Goal: Transaction & Acquisition: Purchase product/service

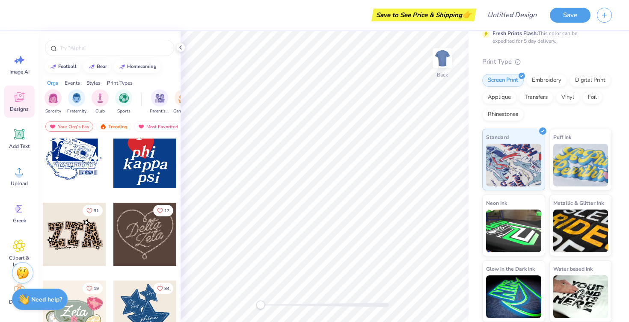
scroll to position [24, 0]
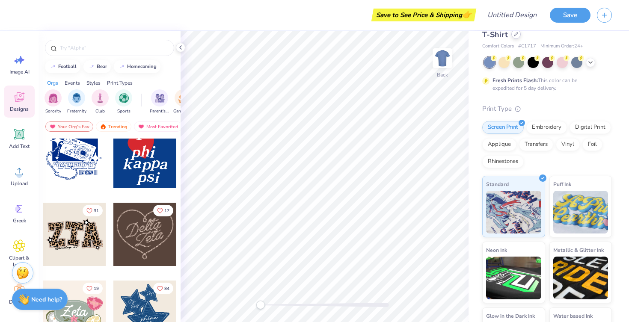
click at [517, 34] on icon at bounding box center [516, 34] width 4 height 4
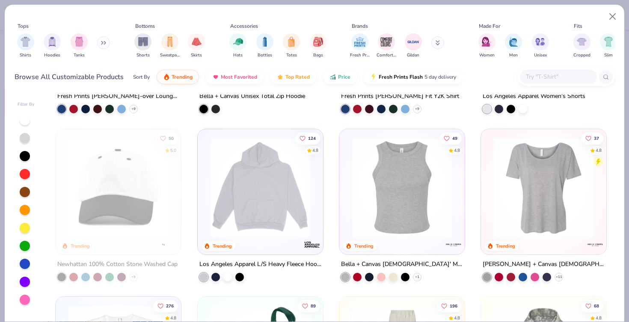
scroll to position [984, 0]
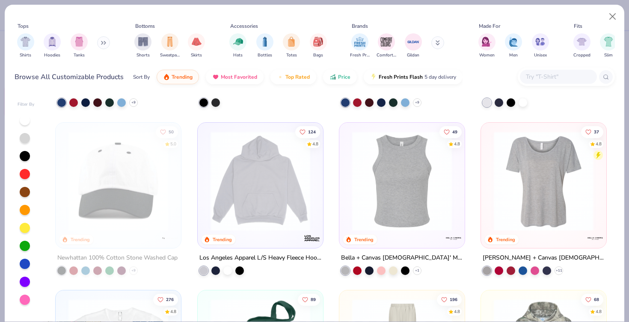
click at [109, 47] on button at bounding box center [103, 42] width 13 height 13
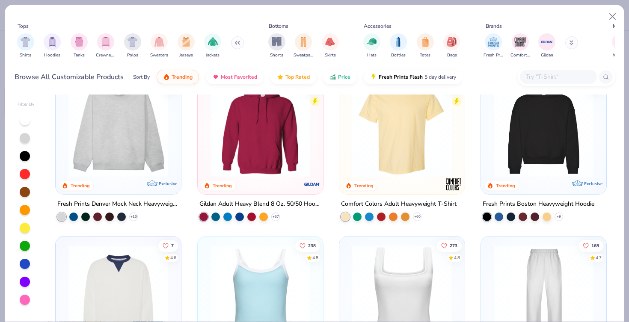
scroll to position [0, 0]
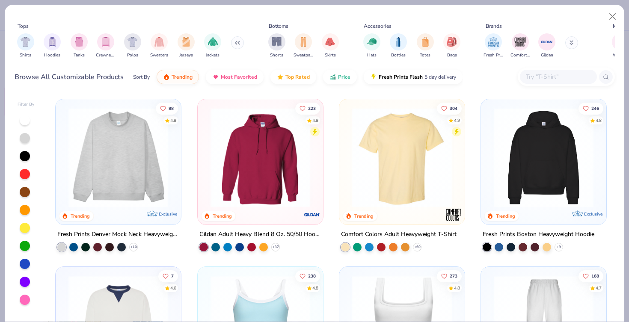
click at [515, 139] on img at bounding box center [544, 158] width 108 height 100
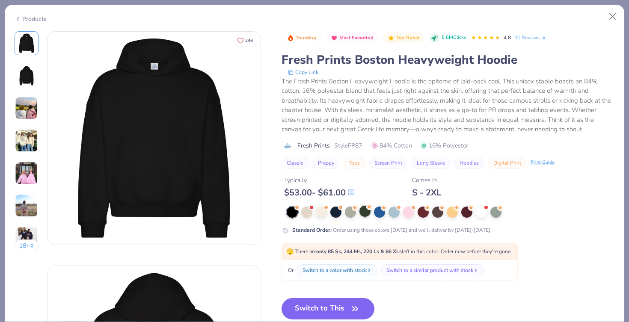
click at [363, 212] on div at bounding box center [365, 211] width 11 height 11
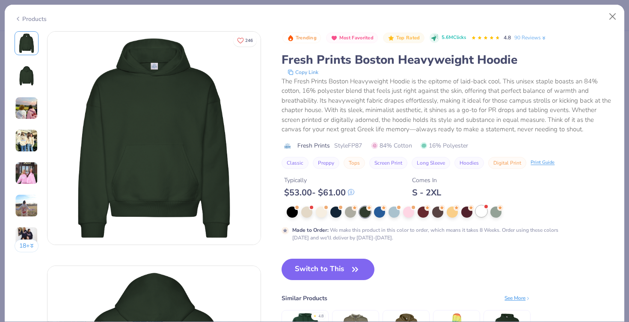
click at [479, 209] on div at bounding box center [481, 211] width 11 height 11
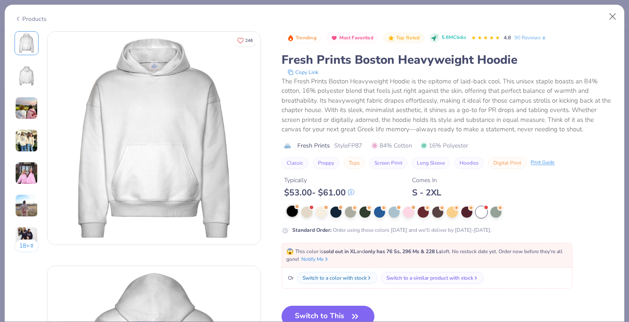
click at [289, 211] on div at bounding box center [292, 211] width 11 height 11
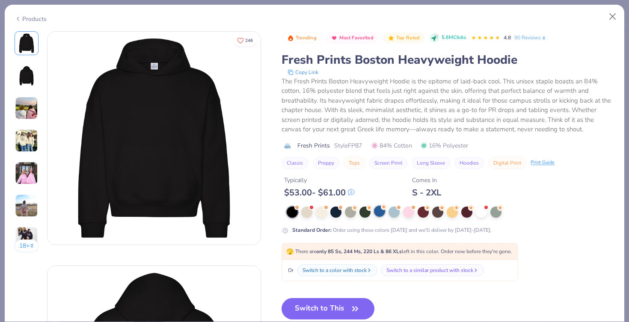
click at [379, 212] on div at bounding box center [379, 211] width 11 height 11
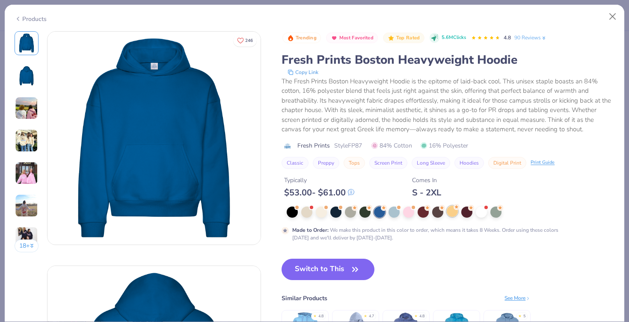
click at [452, 213] on div at bounding box center [452, 211] width 11 height 11
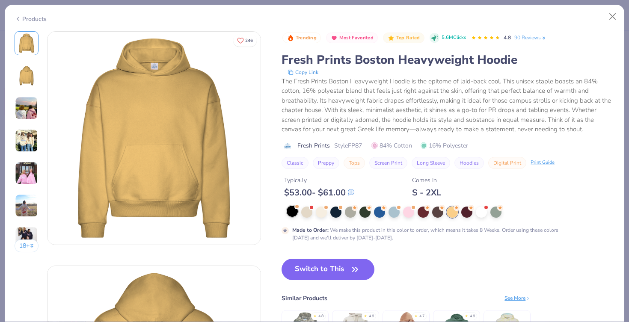
click at [297, 209] on div at bounding box center [292, 211] width 11 height 11
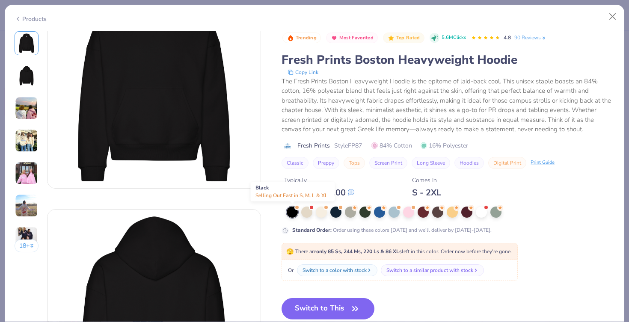
scroll to position [65, 0]
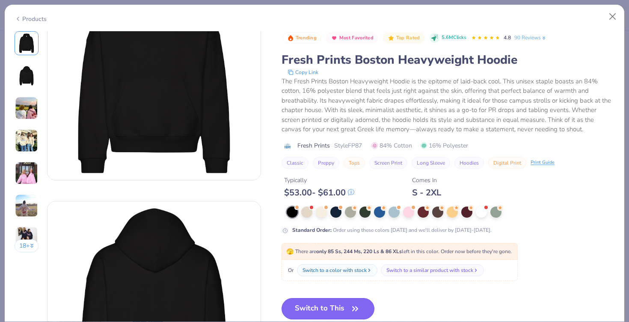
click at [306, 310] on button "Switch to This" at bounding box center [328, 308] width 93 height 21
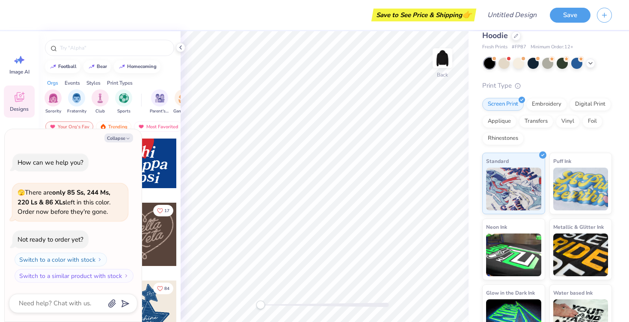
click at [155, 169] on div at bounding box center [144, 156] width 63 height 63
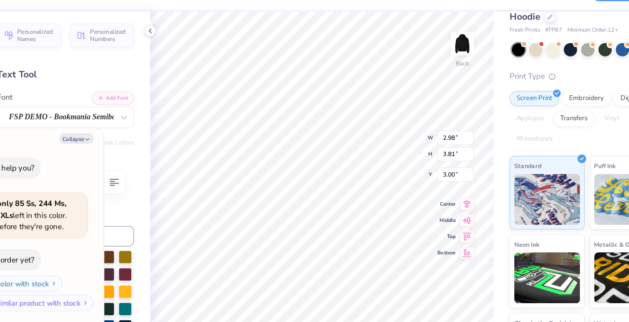
type textarea "x"
type input "8.88"
type input "10.91"
type input "1.41"
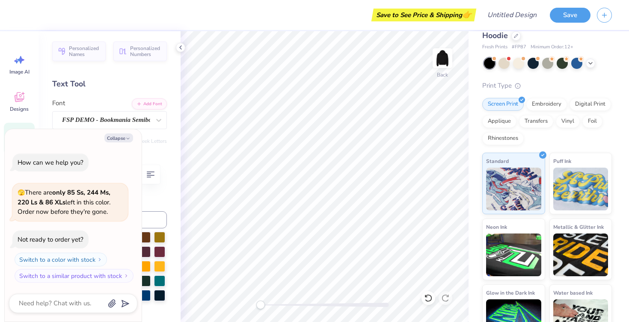
click at [172, 202] on div "Personalized Names Personalized Numbers Text Tool Add Font Font FSP DEMO - Book…" at bounding box center [110, 176] width 142 height 291
click at [115, 138] on button "Collapse" at bounding box center [118, 138] width 29 height 9
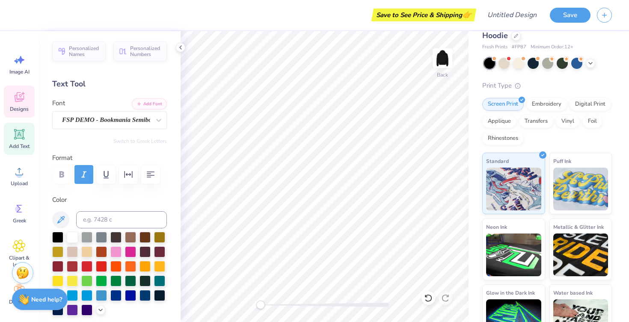
click at [10, 100] on div "Designs" at bounding box center [19, 102] width 31 height 32
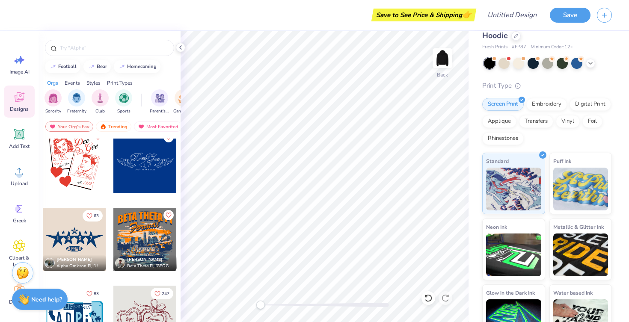
scroll to position [2474, 0]
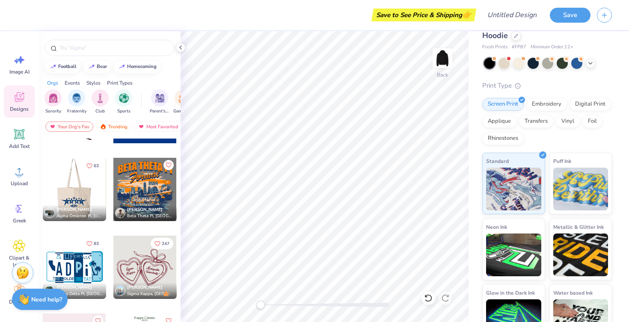
click at [95, 196] on div at bounding box center [73, 189] width 63 height 63
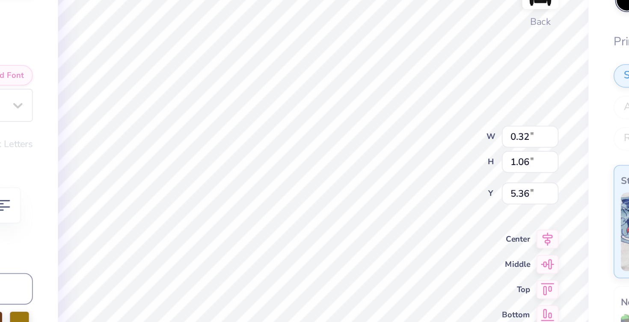
type textarea "x"
type textarea "2"
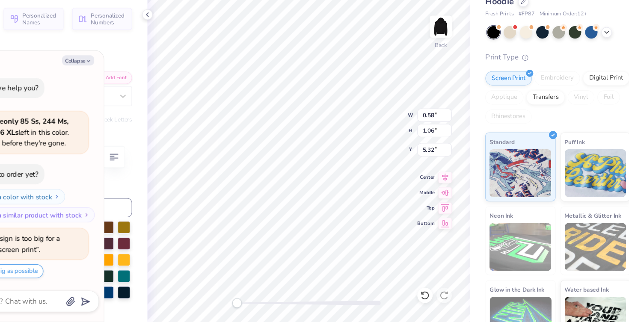
scroll to position [0, 0]
click at [427, 300] on icon at bounding box center [428, 298] width 9 height 9
type textarea "x"
type textarea "0"
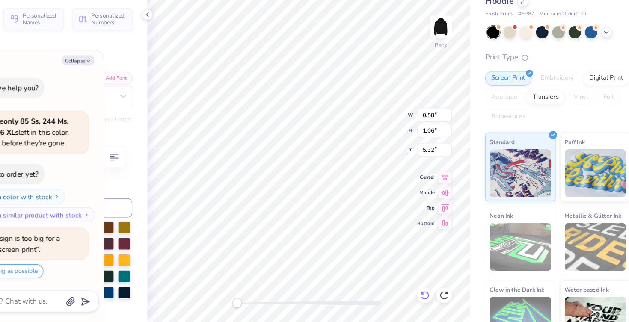
type textarea "x"
type textarea "2"
type textarea "x"
type textarea "5"
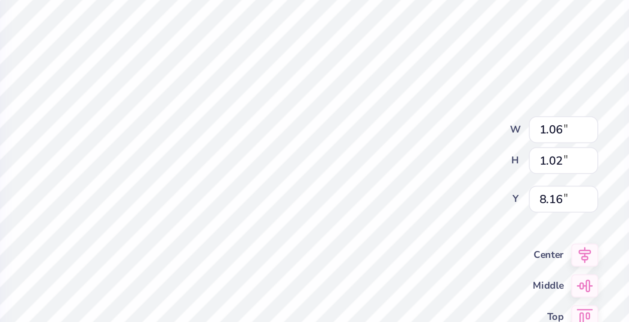
type textarea "x"
type textarea "G"
type textarea "x"
type textarea "GA"
type textarea "x"
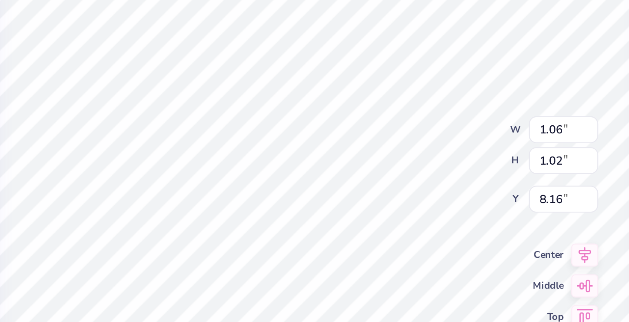
type textarea "GAC"
type textarea "x"
type textarea "GA"
type textarea "x"
type input "0.52"
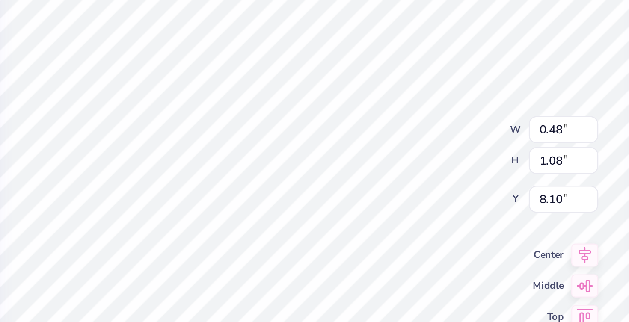
type input "1.14"
type input "8.08"
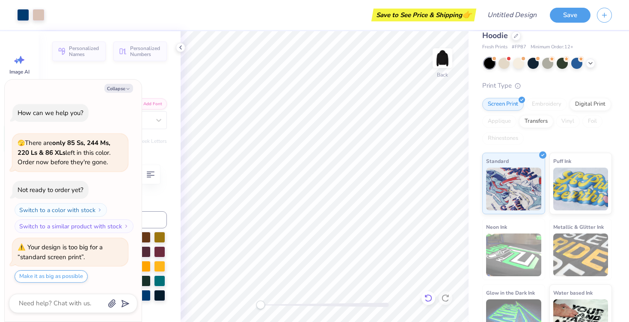
click at [427, 297] on icon at bounding box center [426, 296] width 2 height 2
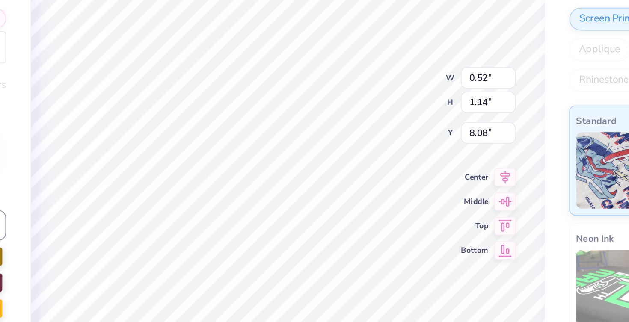
type textarea "x"
type input "0.48"
type input "1.08"
type input "8.10"
type textarea "x"
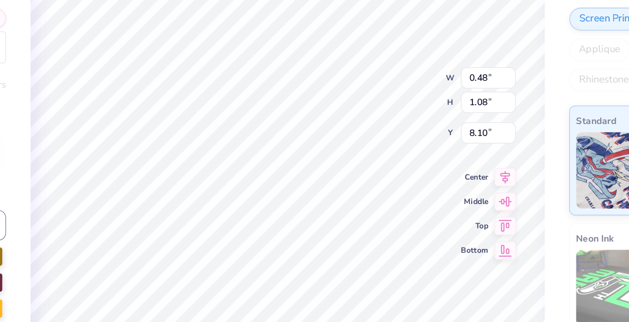
type input "0.33"
type input "0.75"
type input "8.43"
type textarea "x"
type input "0.48"
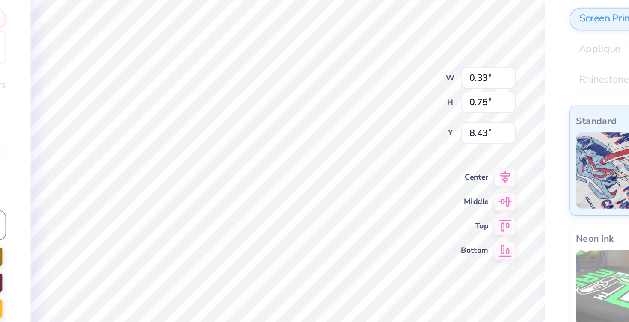
type input "1.08"
type input "8.10"
type textarea "x"
type input "0.52"
type input "1.14"
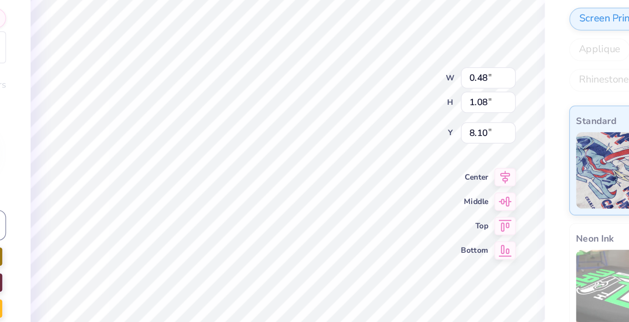
type input "8.08"
type textarea "x"
type textarea "Ch"
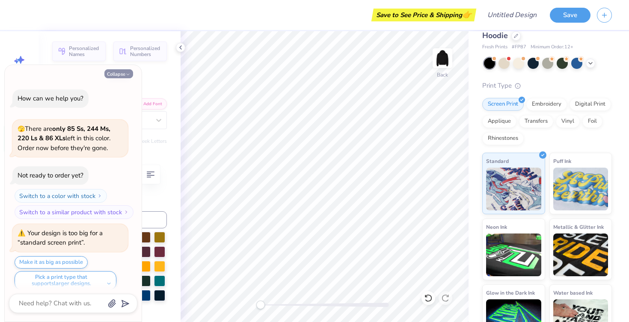
click at [124, 73] on button "Collapse" at bounding box center [118, 73] width 29 height 9
type textarea "x"
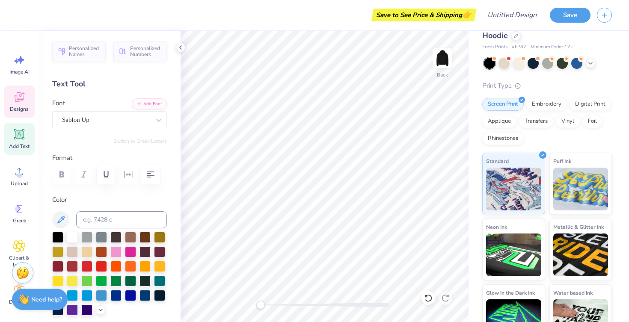
click at [27, 97] on div "Designs" at bounding box center [19, 102] width 31 height 32
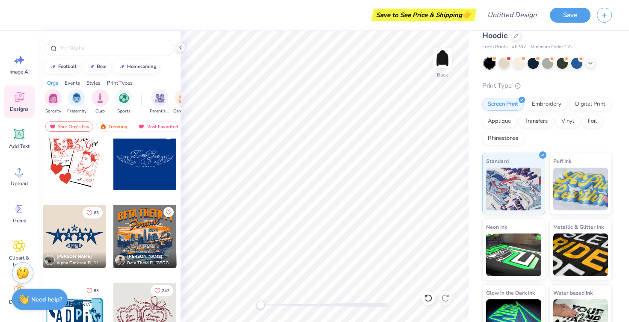
scroll to position [2427, 0]
click at [71, 236] on div at bounding box center [74, 236] width 63 height 63
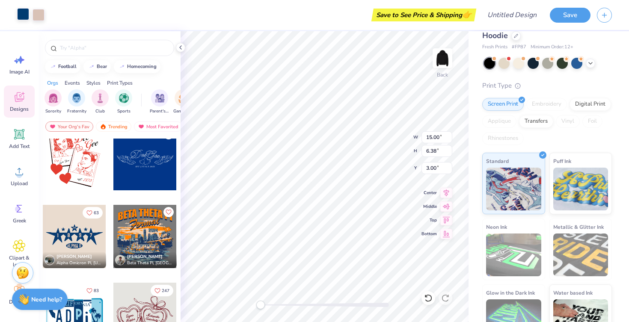
click at [23, 14] on div at bounding box center [23, 14] width 12 height 12
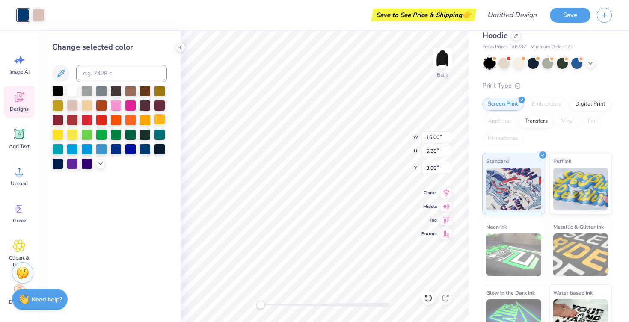
click at [163, 119] on div at bounding box center [159, 119] width 11 height 11
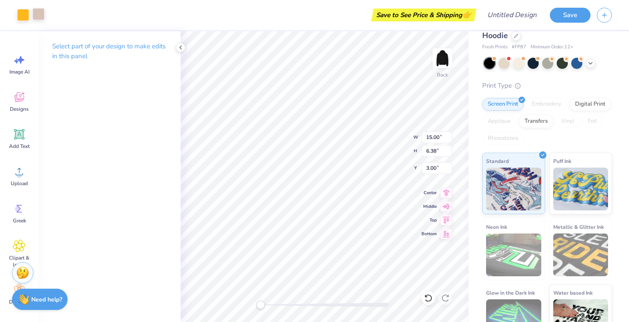
click at [37, 12] on div at bounding box center [39, 14] width 12 height 12
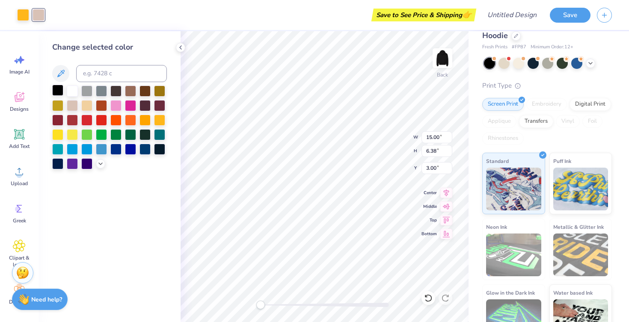
click at [57, 87] on div at bounding box center [57, 90] width 11 height 11
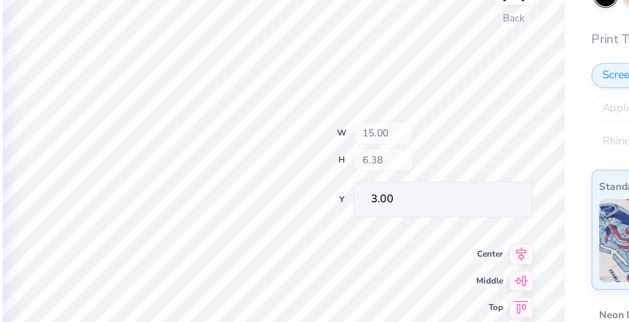
click at [401, 132] on div "Back W 15.00 H 6.38 Y 3.00 Center Middle Top Bottom" at bounding box center [325, 176] width 288 height 291
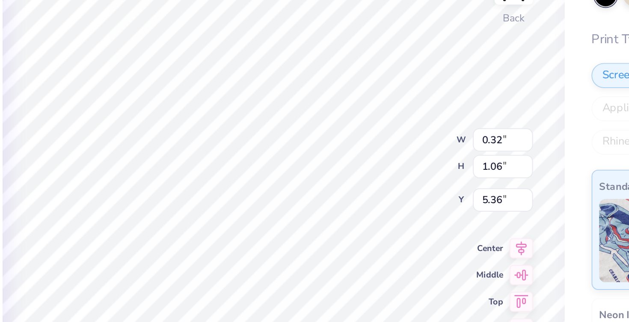
type textarea "2"
type input "0.58"
type input "5.32"
type textarea "0"
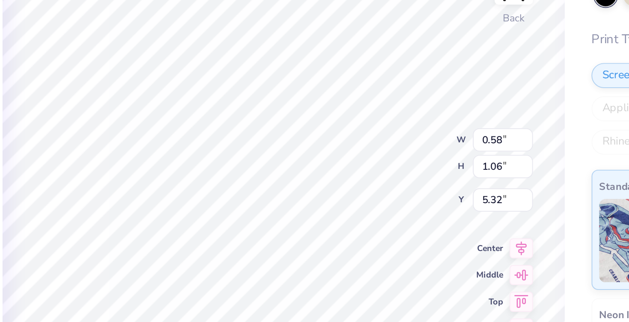
type textarea "2"
type textarea "5"
type input "1.06"
type input "1.02"
type input "8.16"
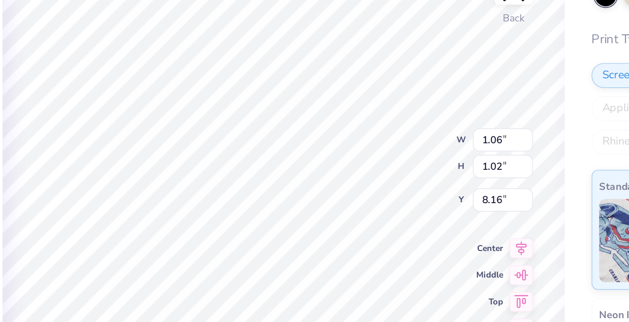
type textarea "A"
type textarea "F"
type textarea "GA"
type textarea "C"
type textarea "FL"
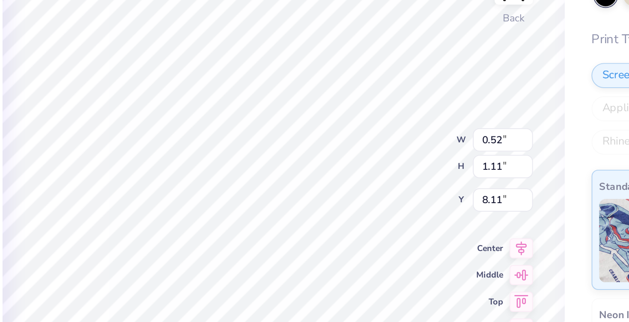
type input "0.51"
type input "1.14"
type input "8.08"
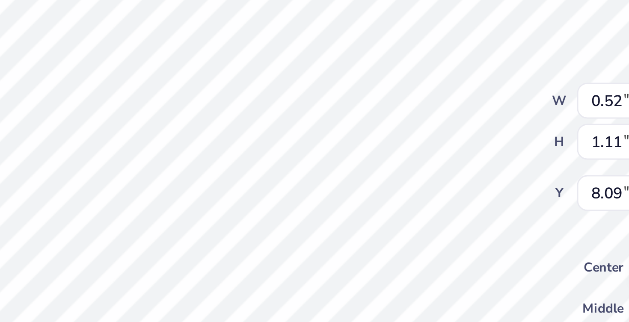
type textarea "FL"
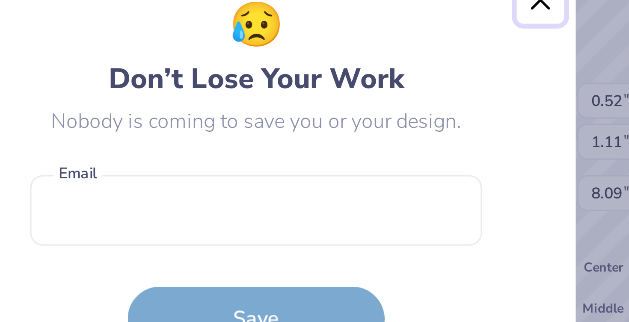
click at [413, 108] on button "Close" at bounding box center [409, 104] width 16 height 16
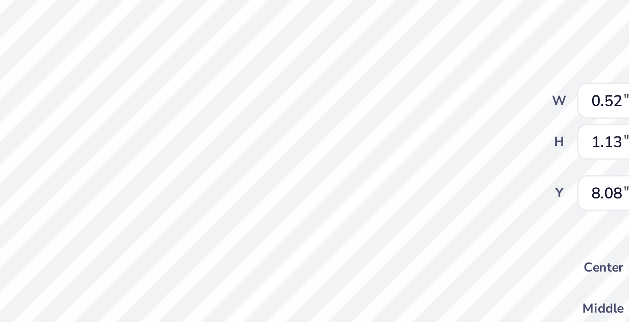
type textarea "F"
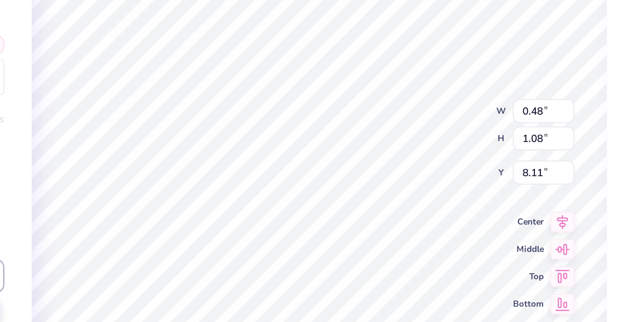
type input "8.11"
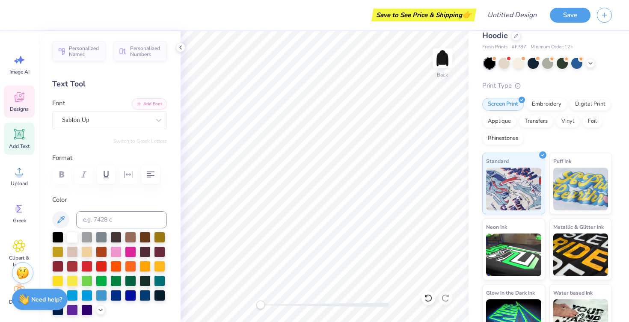
click at [16, 96] on icon at bounding box center [19, 98] width 8 height 7
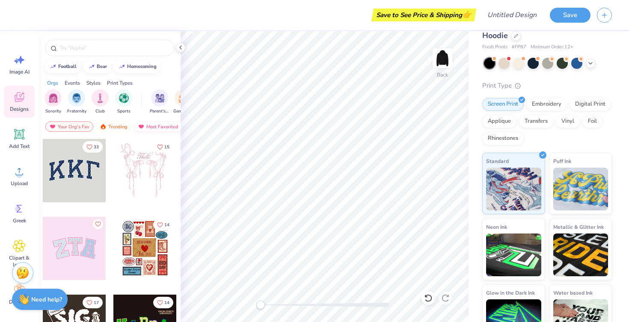
click at [143, 125] on img at bounding box center [141, 127] width 7 height 6
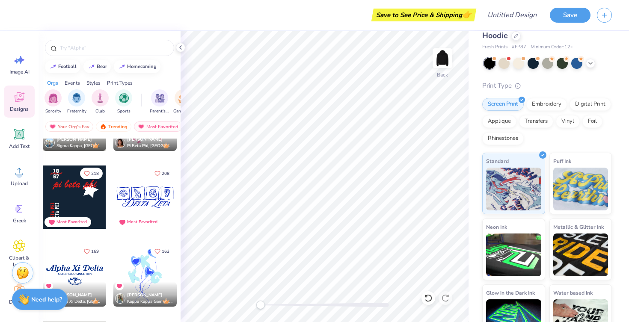
scroll to position [206, 0]
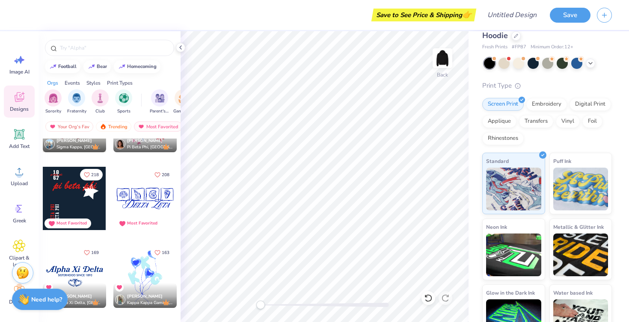
click at [81, 198] on div at bounding box center [74, 198] width 63 height 63
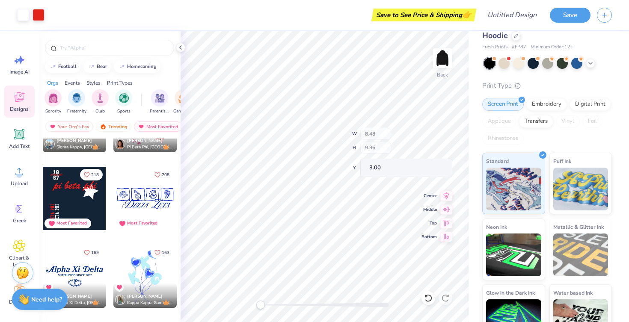
click at [382, 140] on div "Back W 8.48 H 9.96 Y 3.00 Center Middle Top Bottom" at bounding box center [325, 176] width 288 height 291
click at [517, 36] on icon at bounding box center [516, 35] width 4 height 4
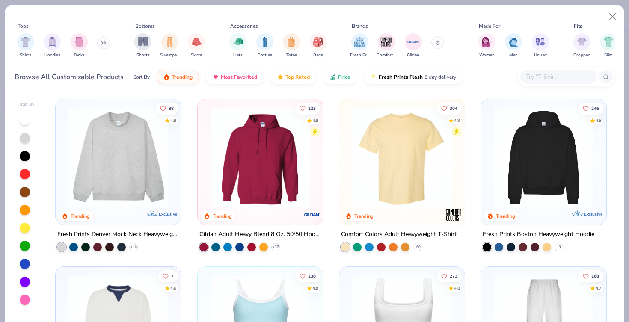
click at [43, 44] on div "Shirts Hoodies Tanks" at bounding box center [64, 46] width 98 height 32
click at [47, 44] on div "filter for Hoodies" at bounding box center [52, 41] width 17 height 17
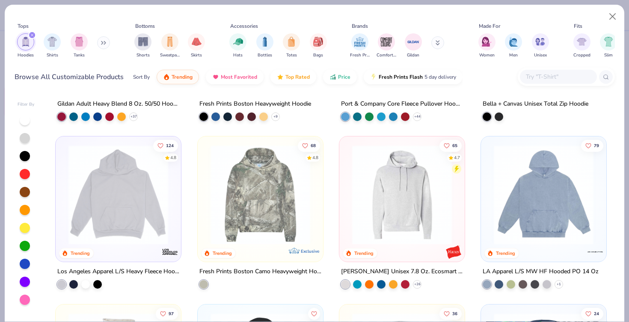
scroll to position [131, 0]
click at [267, 181] on img at bounding box center [260, 195] width 108 height 100
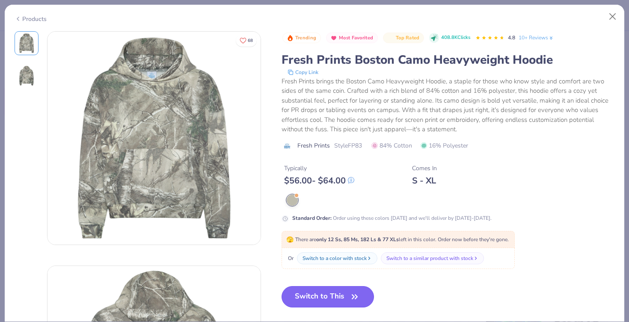
click at [310, 300] on button "Switch to This" at bounding box center [328, 296] width 93 height 21
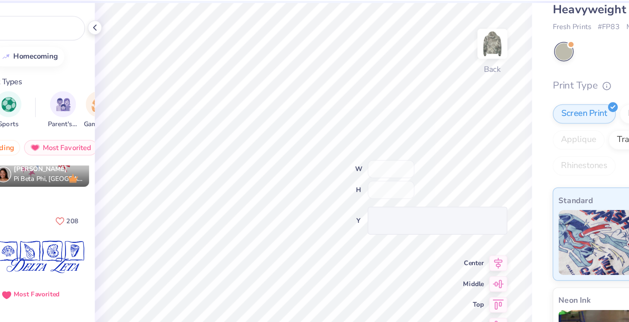
type input "8.48"
type input "9.96"
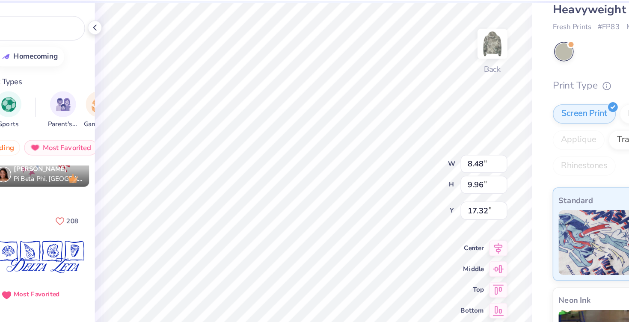
type input "1.39"
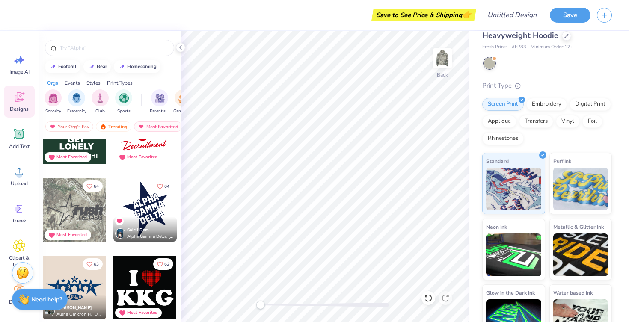
scroll to position [2298, 0]
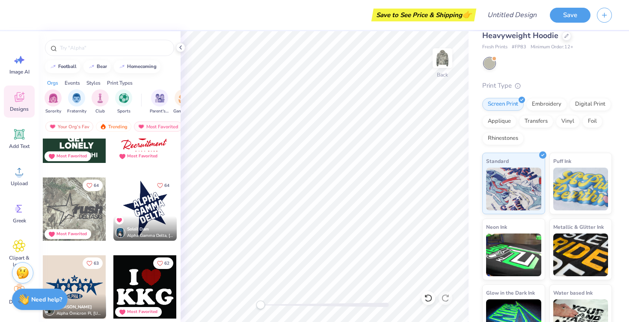
click at [151, 201] on div at bounding box center [144, 209] width 63 height 63
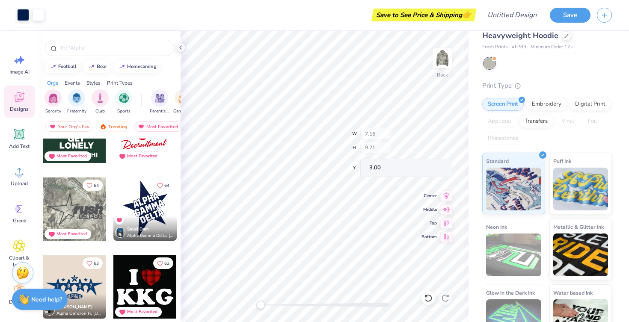
click at [377, 134] on div "Back W 7.16 H 9.21 Y 3.00 Center Middle Top Bottom" at bounding box center [325, 176] width 288 height 291
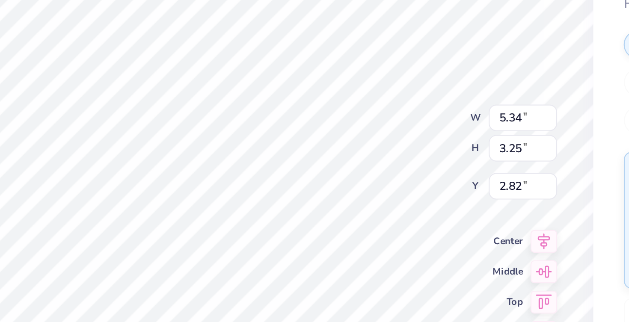
type textarea "g"
type textarea "GAC"
type textarea "FLAG"
type textarea "FOOTBALL"
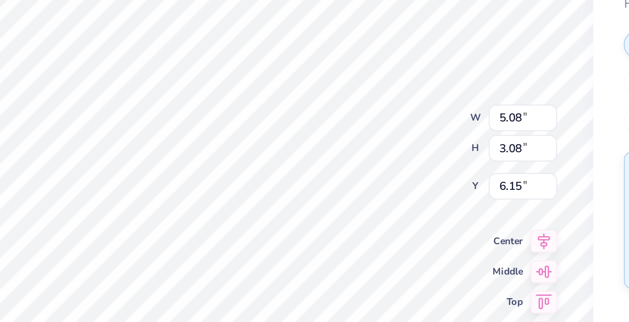
scroll to position [0, 1]
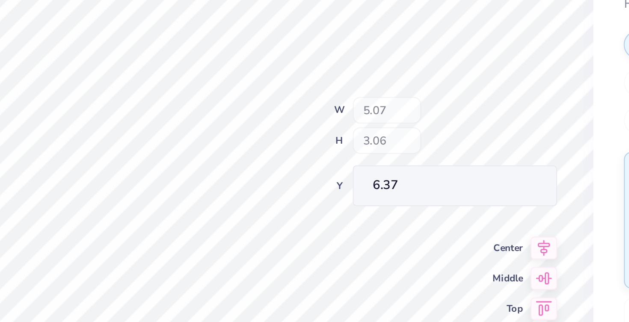
click at [386, 136] on div "Back W 5.07 H 3.06 Y 6.37 Center Middle Top Bottom" at bounding box center [325, 176] width 288 height 291
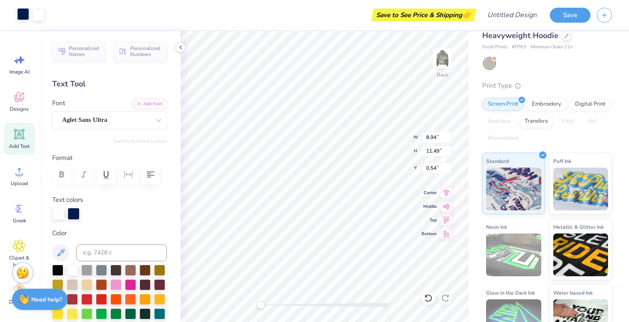
click at [20, 18] on div at bounding box center [23, 14] width 12 height 12
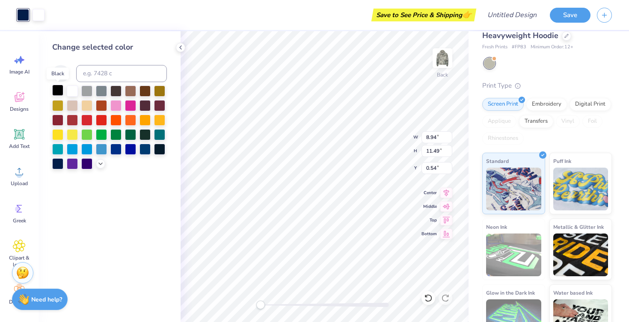
click at [55, 89] on div at bounding box center [57, 90] width 11 height 11
click at [29, 10] on div at bounding box center [23, 15] width 12 height 12
click at [36, 13] on div at bounding box center [39, 14] width 12 height 12
click at [74, 134] on div at bounding box center [72, 133] width 11 height 11
click at [160, 119] on div at bounding box center [159, 119] width 11 height 11
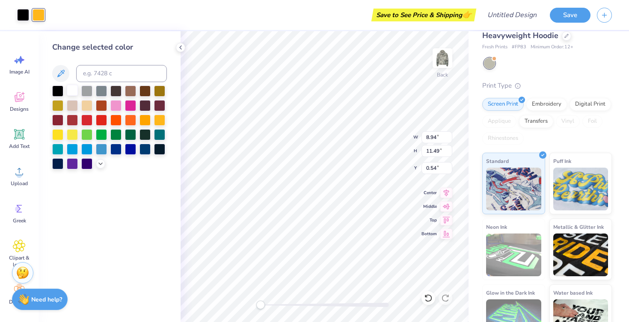
click at [68, 95] on div at bounding box center [72, 90] width 11 height 11
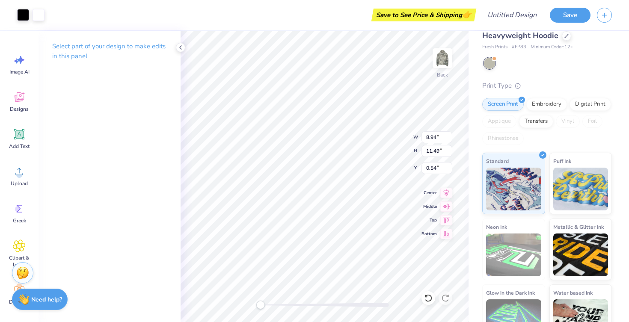
click at [15, 14] on div "Art colors" at bounding box center [22, 15] width 45 height 30
click at [20, 13] on div at bounding box center [23, 14] width 12 height 12
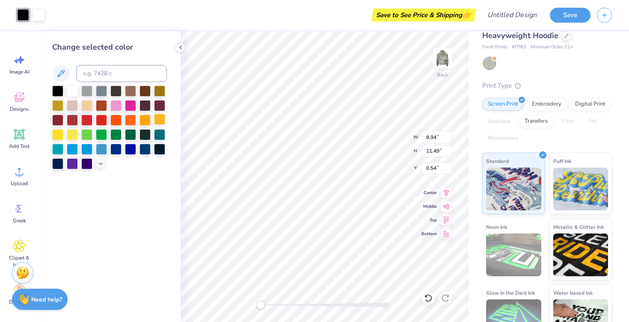
click at [160, 118] on div at bounding box center [159, 119] width 11 height 11
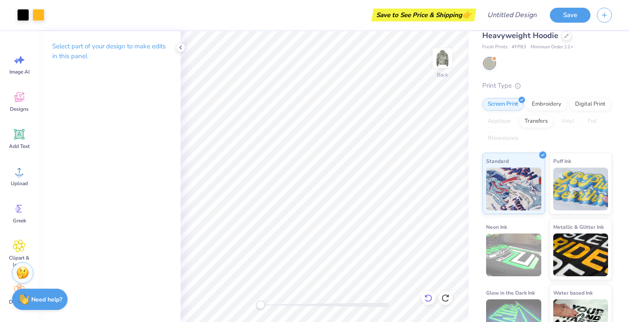
click at [431, 297] on icon at bounding box center [428, 298] width 7 height 8
click at [449, 297] on icon at bounding box center [445, 298] width 9 height 9
click at [428, 302] on icon at bounding box center [428, 298] width 9 height 9
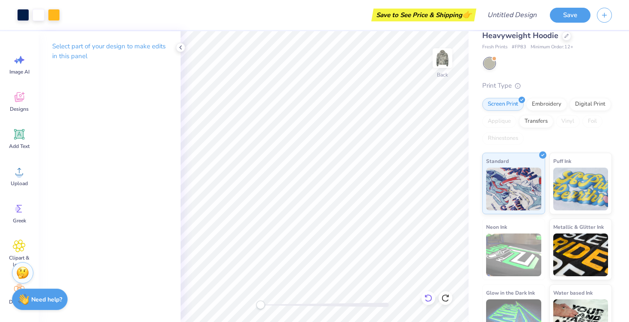
click at [429, 298] on icon at bounding box center [428, 298] width 9 height 9
click at [54, 15] on div at bounding box center [54, 14] width 12 height 12
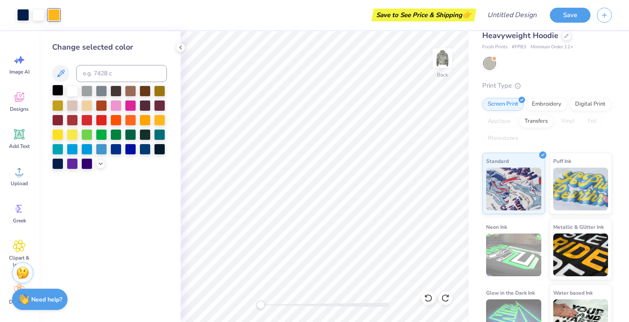
click at [55, 87] on div at bounding box center [57, 90] width 11 height 11
click at [182, 46] on icon at bounding box center [180, 47] width 7 height 7
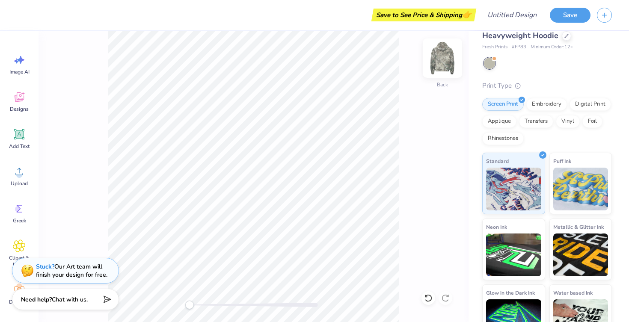
click at [445, 58] on img at bounding box center [442, 58] width 34 height 34
click at [567, 34] on icon at bounding box center [567, 36] width 4 height 4
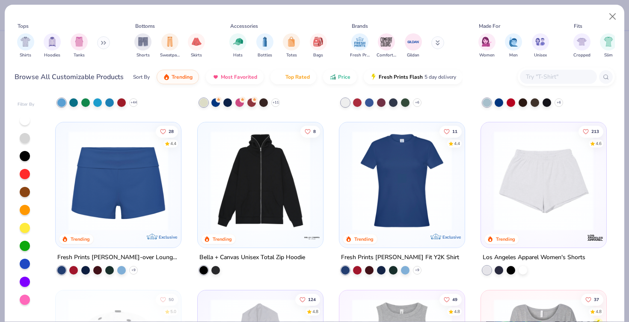
scroll to position [817, 0]
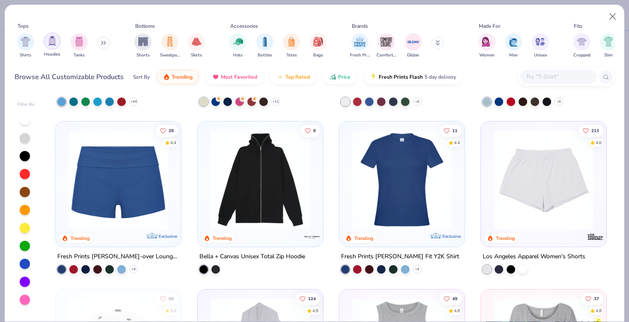
click at [51, 41] on img "filter for Hoodies" at bounding box center [52, 41] width 9 height 10
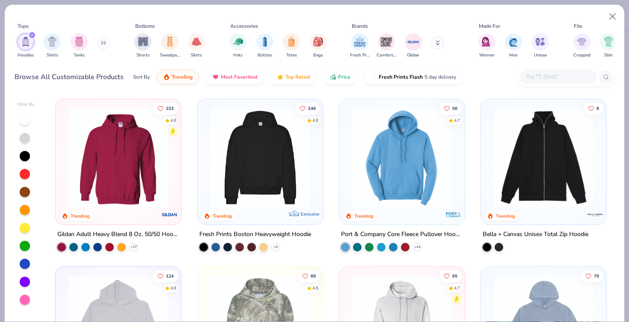
click at [206, 152] on img at bounding box center [152, 158] width 108 height 100
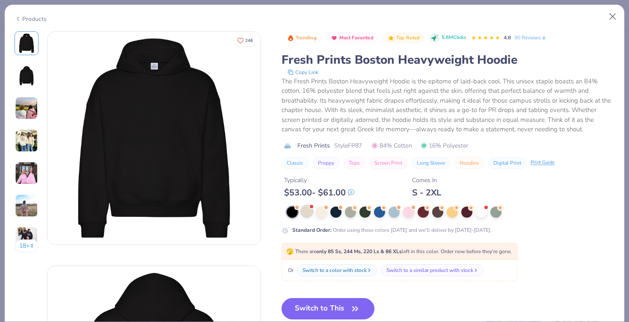
click at [304, 214] on div at bounding box center [306, 211] width 11 height 11
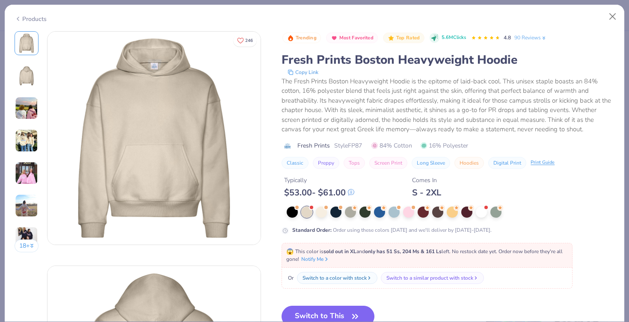
click at [330, 216] on div at bounding box center [451, 212] width 328 height 11
click at [331, 216] on div at bounding box center [335, 211] width 11 height 11
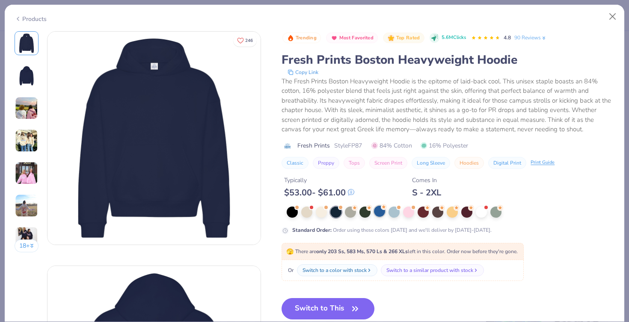
click at [374, 214] on div at bounding box center [379, 211] width 11 height 11
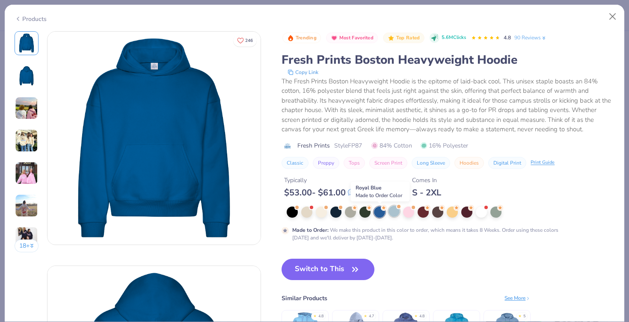
click at [399, 214] on div at bounding box center [394, 211] width 11 height 11
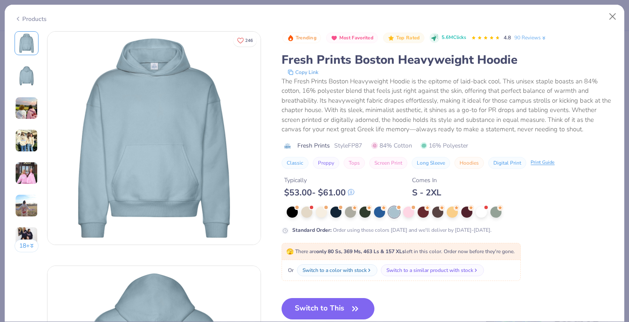
click at [417, 216] on div at bounding box center [451, 212] width 328 height 11
click at [432, 213] on div at bounding box center [437, 211] width 11 height 11
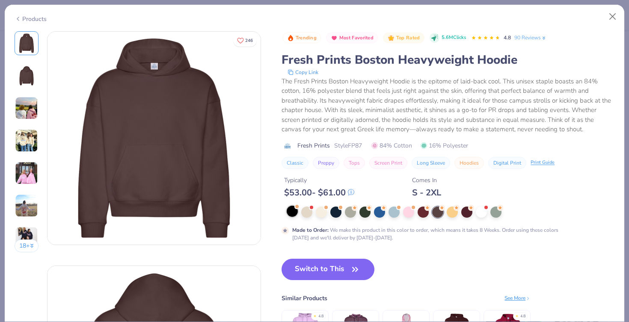
click at [296, 212] on div at bounding box center [292, 211] width 11 height 11
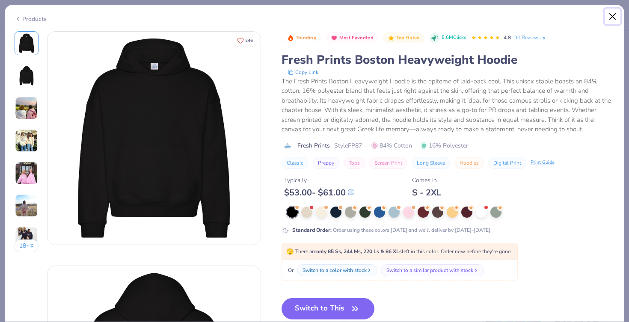
click at [613, 18] on button "Close" at bounding box center [613, 17] width 16 height 16
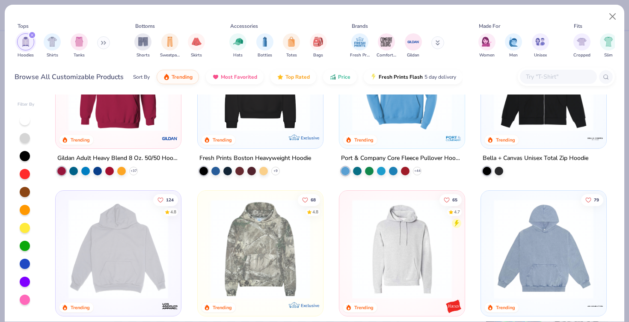
scroll to position [78, 0]
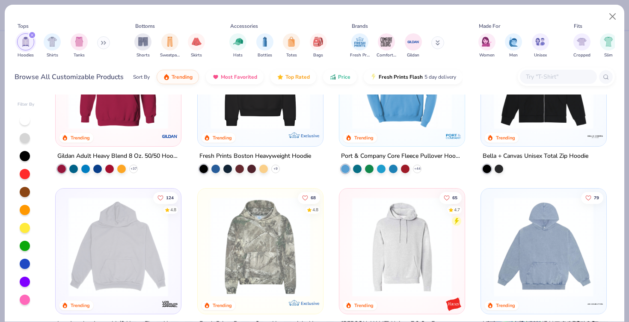
click at [131, 264] on img at bounding box center [118, 247] width 108 height 100
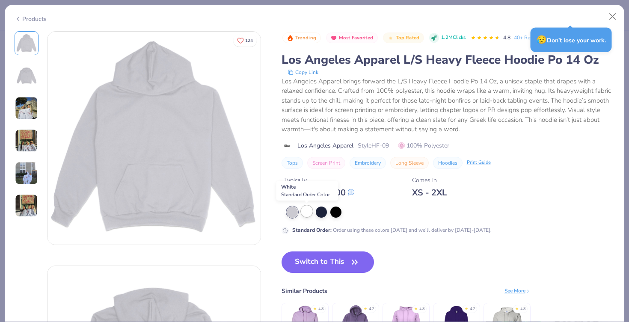
click at [307, 216] on div at bounding box center [306, 211] width 11 height 11
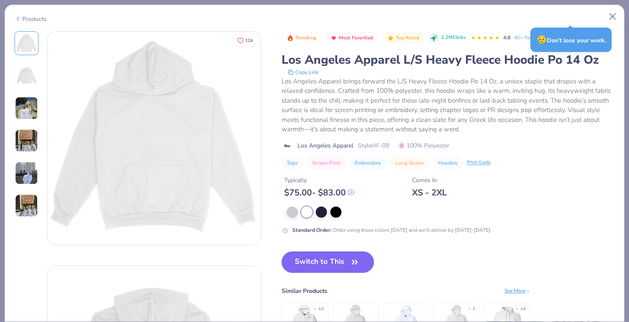
click at [284, 216] on div at bounding box center [448, 212] width 333 height 11
click at [294, 213] on div at bounding box center [292, 211] width 11 height 11
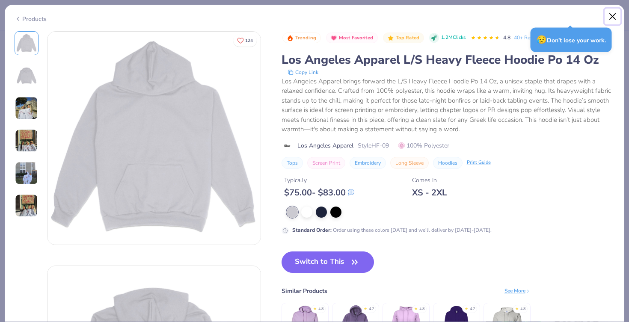
click at [613, 17] on button "Close" at bounding box center [613, 17] width 16 height 16
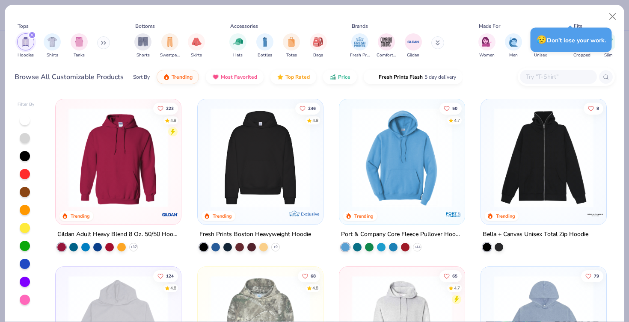
scroll to position [0, 0]
click at [250, 187] on img at bounding box center [260, 157] width 108 height 100
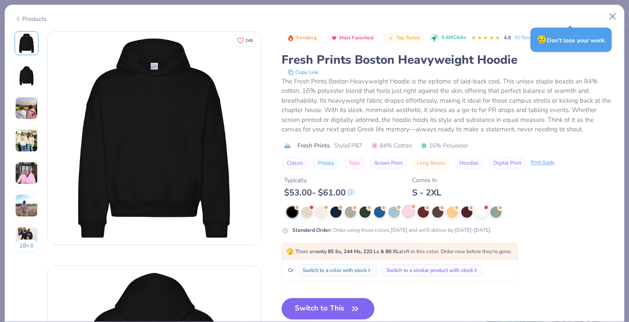
click at [407, 215] on div at bounding box center [408, 211] width 11 height 11
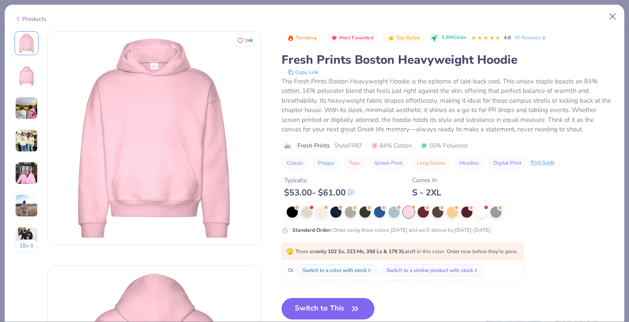
click at [314, 307] on button "Switch to This" at bounding box center [328, 308] width 93 height 21
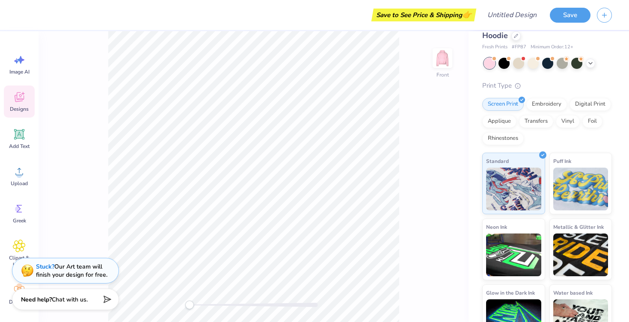
click at [15, 102] on icon at bounding box center [19, 97] width 13 height 13
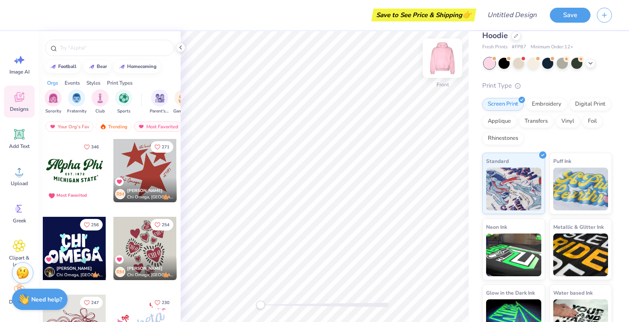
click at [445, 56] on img at bounding box center [442, 58] width 34 height 34
click at [437, 60] on img at bounding box center [442, 58] width 34 height 34
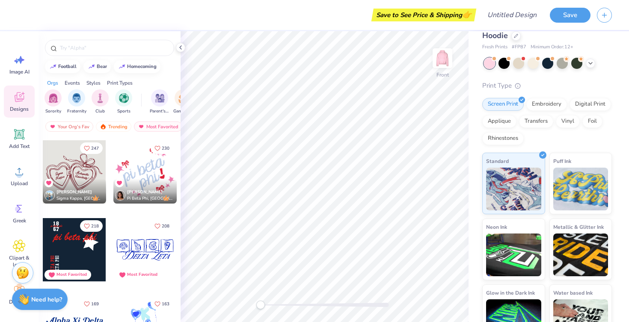
scroll to position [246, 0]
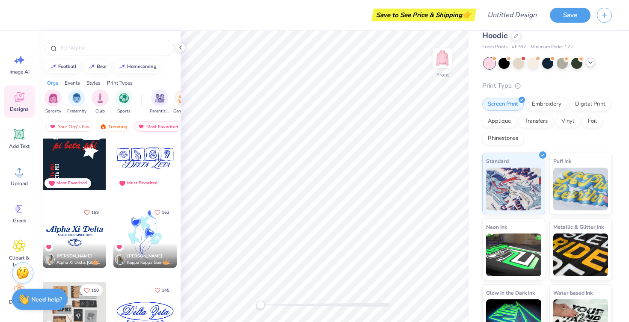
click at [588, 61] on icon at bounding box center [590, 62] width 7 height 7
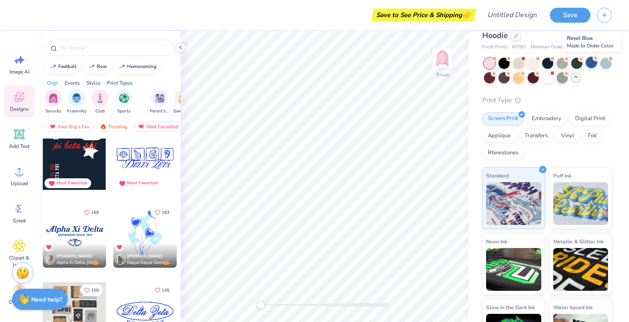
click at [586, 60] on div at bounding box center [591, 62] width 11 height 11
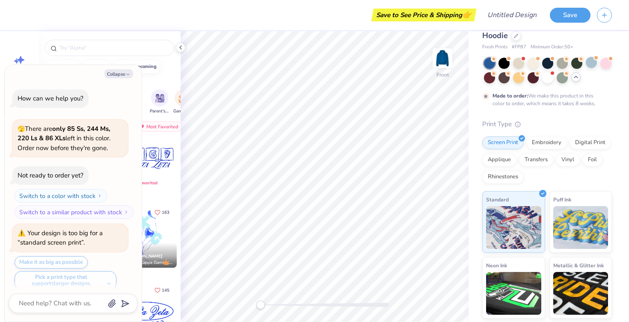
scroll to position [149, 0]
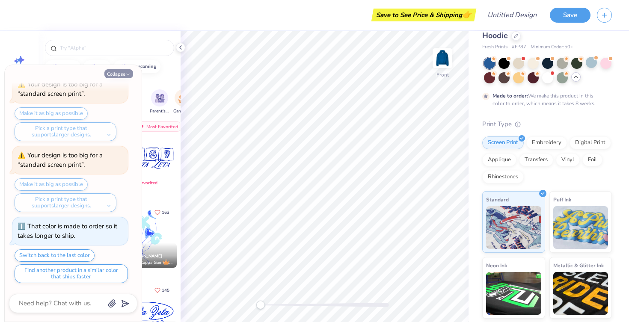
click at [122, 73] on button "Collapse" at bounding box center [118, 73] width 29 height 9
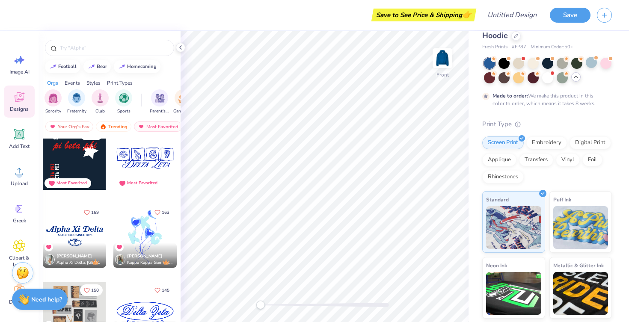
click at [538, 149] on div "Screen Print Embroidery Digital Print Applique Transfers Vinyl Foil Rhinestones" at bounding box center [547, 160] width 130 height 47
click at [538, 148] on div "Embroidery" at bounding box center [546, 141] width 41 height 13
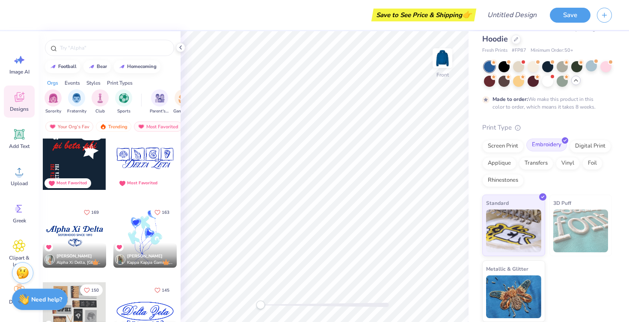
scroll to position [20, 0]
click at [593, 217] on img at bounding box center [580, 231] width 55 height 43
click at [515, 40] on icon at bounding box center [516, 38] width 4 height 4
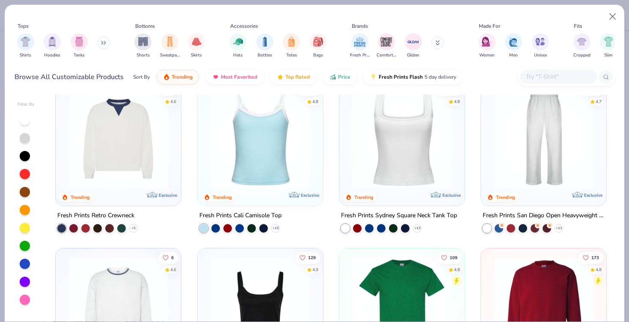
scroll to position [185, 0]
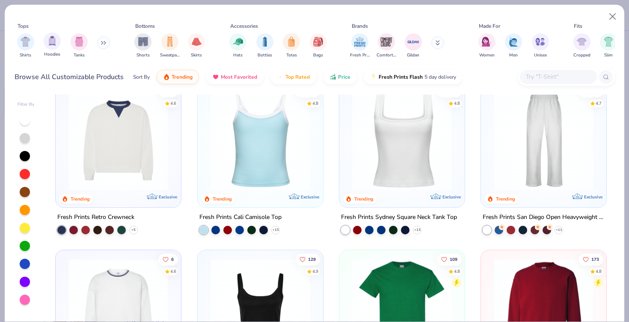
click at [54, 50] on div "Hoodies" at bounding box center [52, 45] width 17 height 25
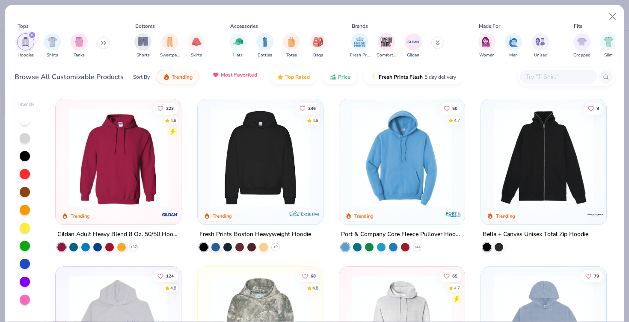
click at [221, 77] on span "Most Favorited" at bounding box center [239, 74] width 36 height 7
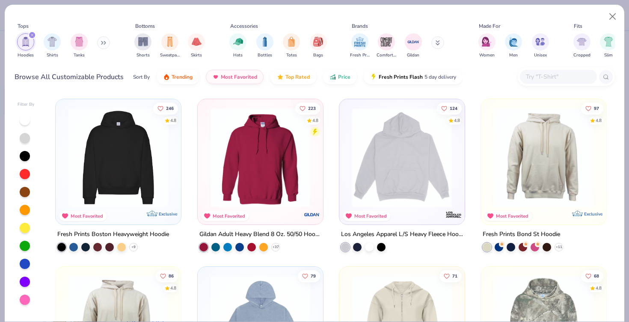
click at [108, 154] on img at bounding box center [118, 158] width 108 height 100
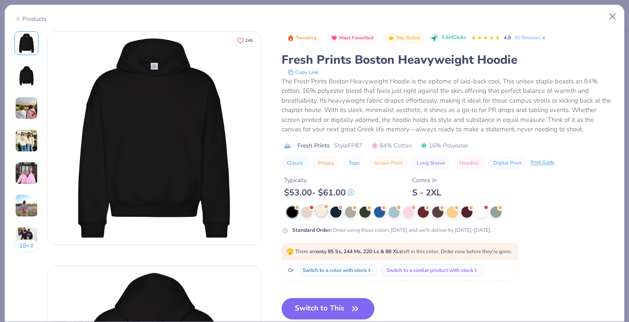
click at [324, 209] on div at bounding box center [321, 211] width 11 height 11
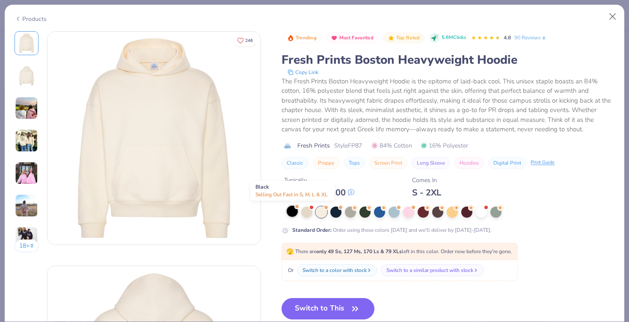
click at [292, 214] on div at bounding box center [292, 211] width 11 height 11
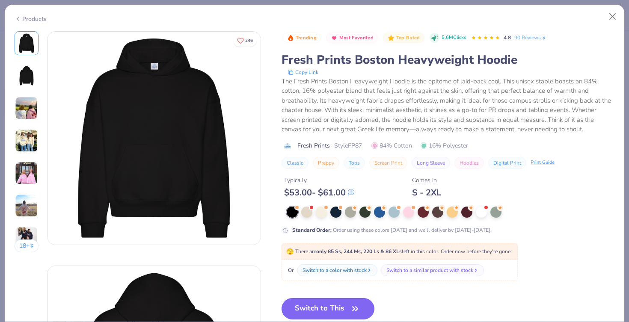
click at [338, 309] on button "Switch to This" at bounding box center [328, 308] width 93 height 21
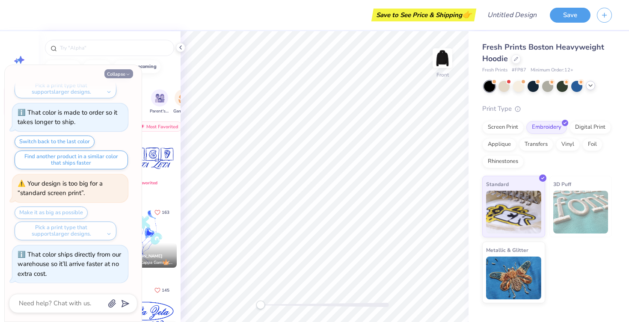
click at [124, 69] on button "Collapse" at bounding box center [118, 73] width 29 height 9
type textarea "x"
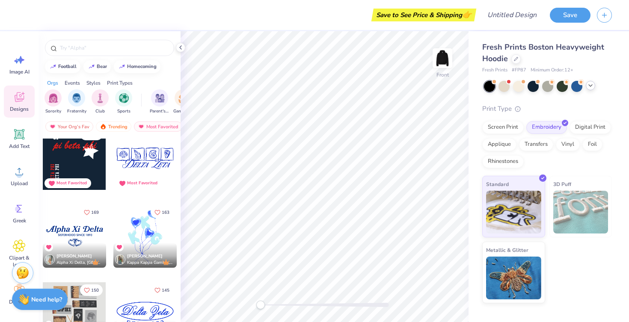
click at [84, 163] on div at bounding box center [74, 158] width 63 height 63
click at [447, 53] on img at bounding box center [442, 58] width 34 height 34
click at [113, 45] on input "text" at bounding box center [114, 48] width 110 height 9
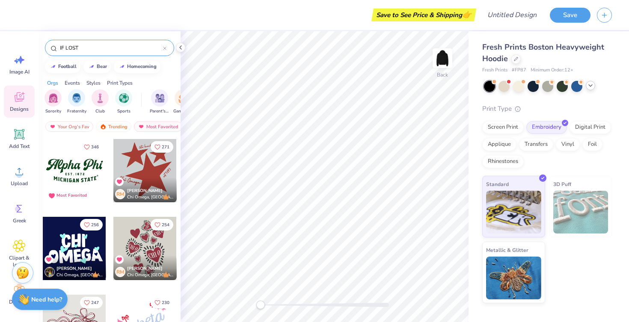
type input "IF LOST"
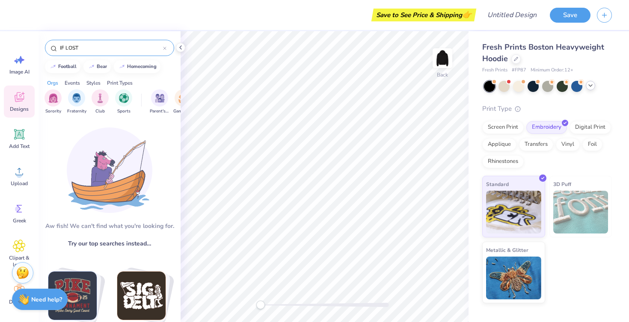
drag, startPoint x: 109, startPoint y: 52, endPoint x: 72, endPoint y: 53, distance: 37.3
click at [71, 53] on div "IF LOST" at bounding box center [109, 48] width 129 height 16
drag, startPoint x: 82, startPoint y: 51, endPoint x: 45, endPoint y: 50, distance: 36.8
click at [45, 50] on div "IF LOST" at bounding box center [110, 45] width 142 height 29
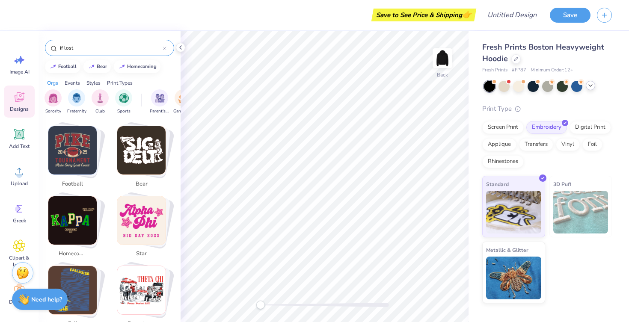
scroll to position [160, 0]
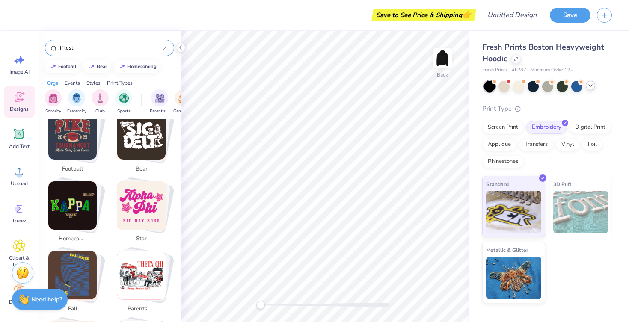
click at [86, 136] on img "Stack Card Button football" at bounding box center [72, 135] width 48 height 48
type input "football"
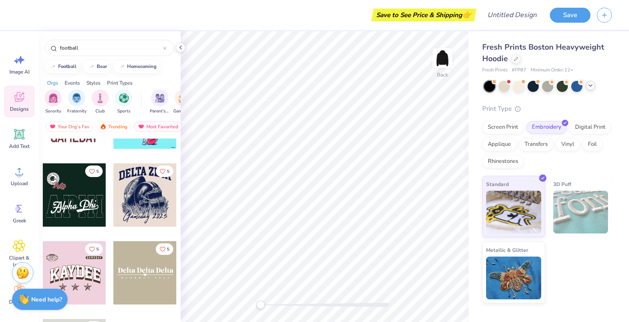
scroll to position [2003, 0]
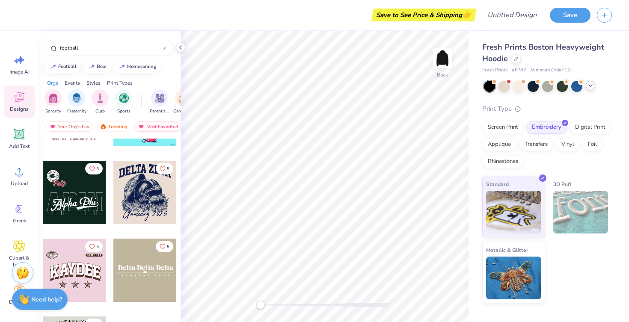
click at [74, 201] on div at bounding box center [74, 192] width 63 height 63
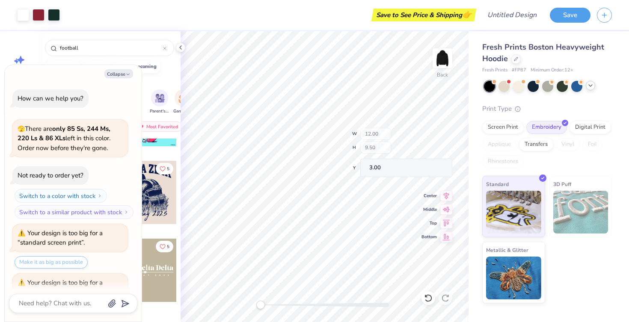
scroll to position [270, 0]
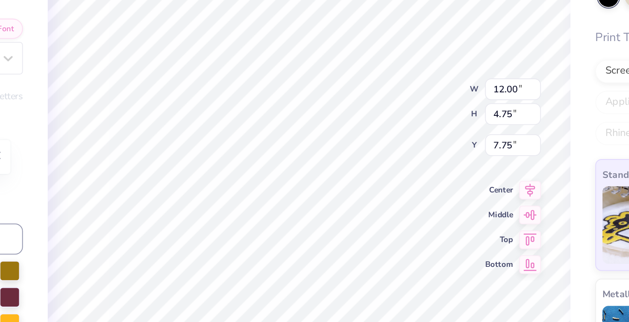
type textarea "x"
type input "10.12"
type input "3.00"
type input "8.67"
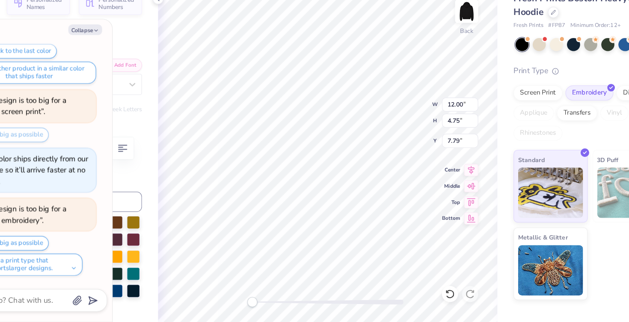
scroll to position [0, 0]
type textarea "x"
type textarea "APH"
type textarea "x"
type textarea "AP"
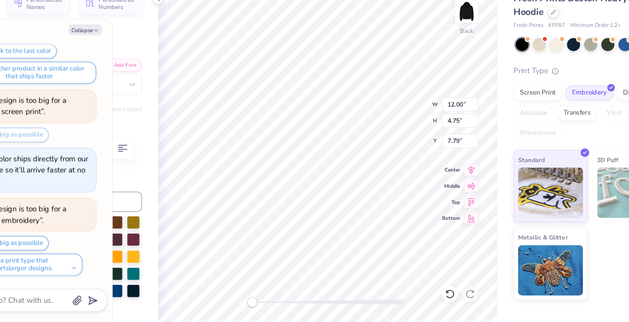
type textarea "x"
type textarea "A"
type textarea "x"
type textarea "G"
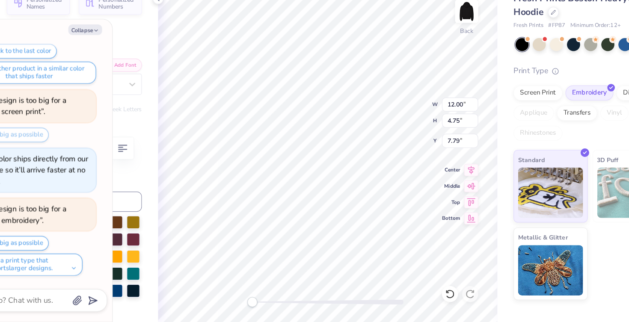
type textarea "x"
type textarea "GA"
type textarea "x"
type textarea "GAC"
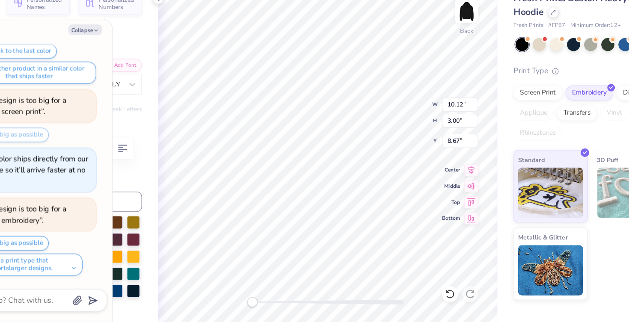
type textarea "x"
type textarea "F Phi{"
type textarea "x"
type textarea "FL Phi{"
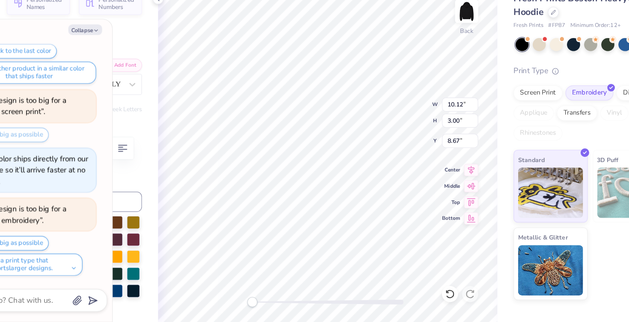
type textarea "x"
type textarea "F Phi{"
type textarea "x"
type textarea "Fl Phi{"
type textarea "x"
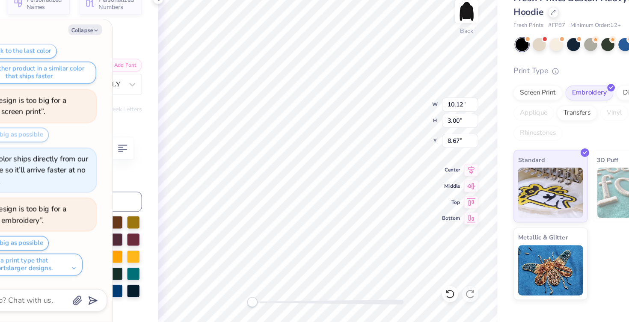
type textarea "Fla Phi{"
type textarea "x"
type textarea "Flag Phi{"
type textarea "x"
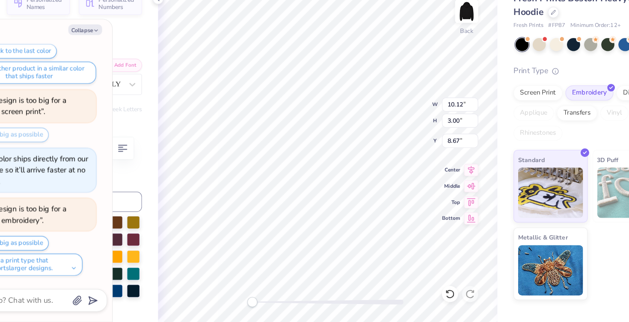
type textarea "Fla Phi{"
type textarea "x"
type textarea "Fl Phi{"
type textarea "x"
type textarea "F Phi{"
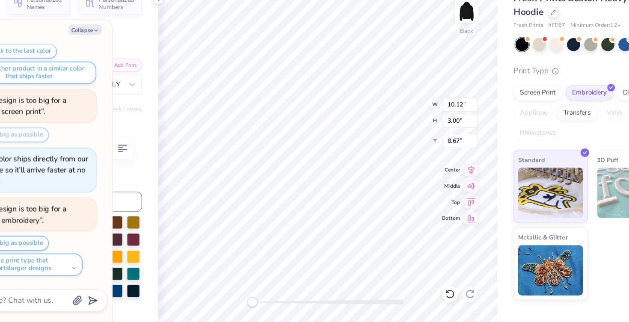
type textarea "x"
type textarea "Phi{"
type textarea "x"
type textarea "W Phi{"
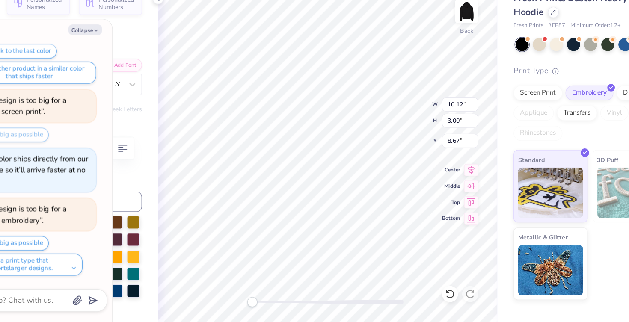
type textarea "x"
type textarea "Wo Phi{"
type textarea "x"
type textarea "Wom Phi{"
type textarea "x"
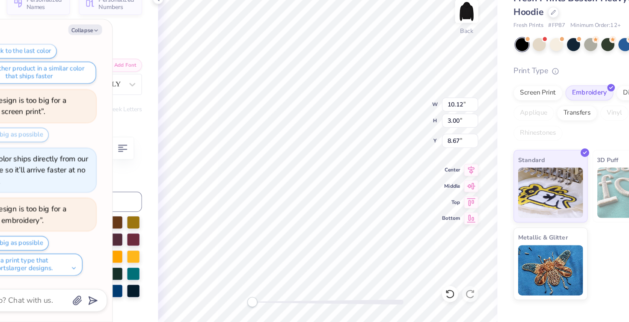
type textarea "Wome Phi{"
type textarea "x"
type textarea "Womens Phi{"
type textarea "x"
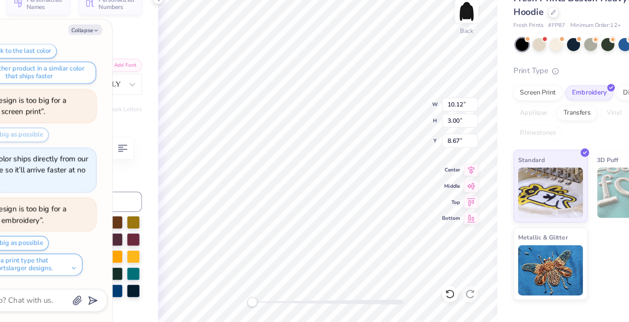
type textarea "Women' Phi{"
type textarea "x"
type textarea "Women's Phi{"
type textarea "x"
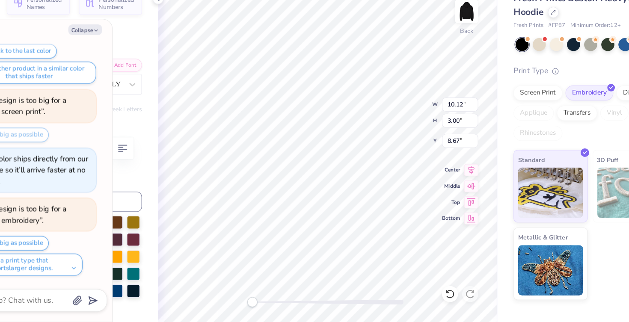
type textarea "Women's F"
type textarea "x"
type textarea "Women's Fl"
type textarea "x"
type textarea "Women's Fla"
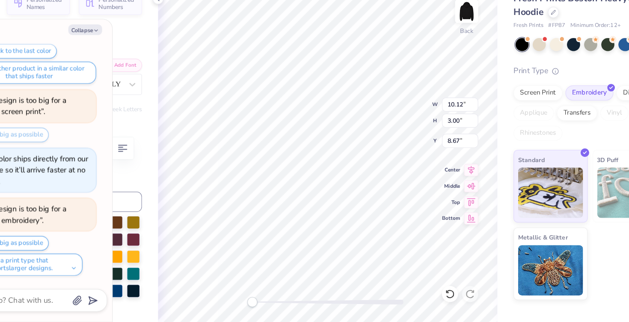
type textarea "x"
type textarea "Women's Flag"
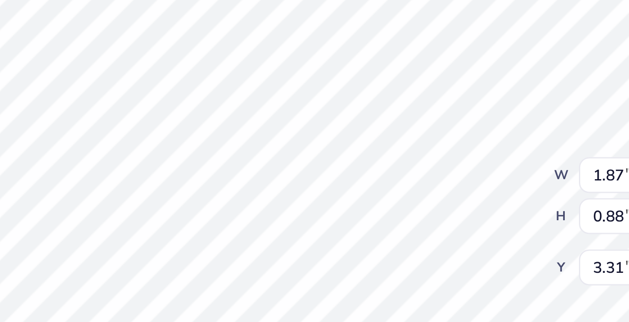
type textarea "x"
type textarea "APHI I"
type textarea "x"
type textarea "APHI IN"
type textarea "x"
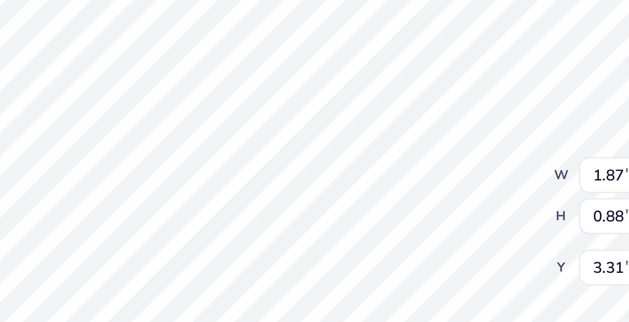
type textarea "APHI I"
type textarea "x"
type textarea "APHI I="
type textarea "x"
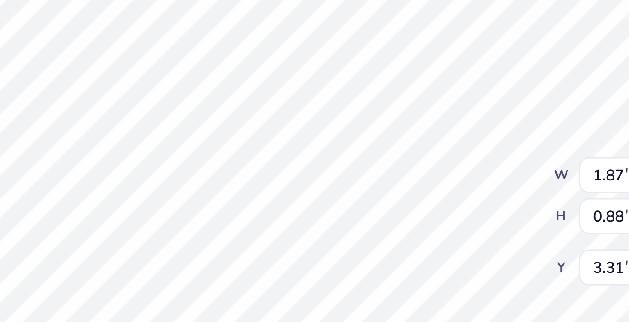
type textarea "APHI I"
type textarea "x"
type textarea "APHI"
type textarea "x"
type textarea "APHI"
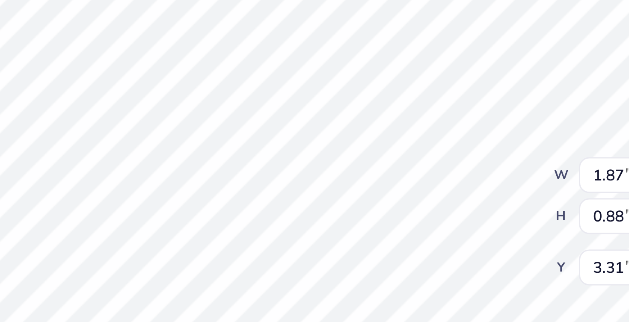
type textarea "x"
type textarea "APH"
type textarea "x"
type textarea "AP"
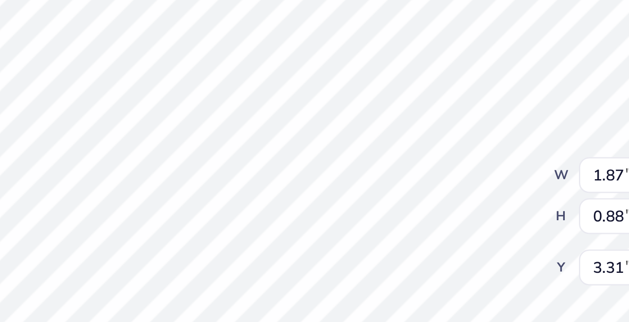
type textarea "x"
type textarea "A"
type textarea "x"
type textarea "IN"
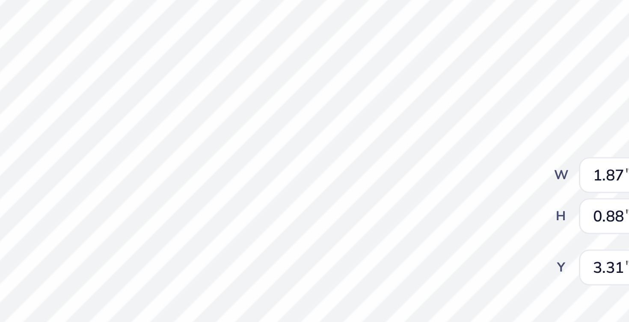
type textarea "x"
type textarea "INa"
type textarea "x"
type textarea "INau"
type textarea "x"
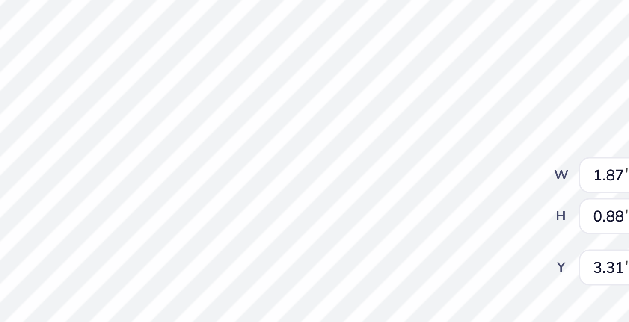
type textarea "INaug"
type textarea "x"
type textarea "INaugu"
type textarea "x"
type textarea "INaugur"
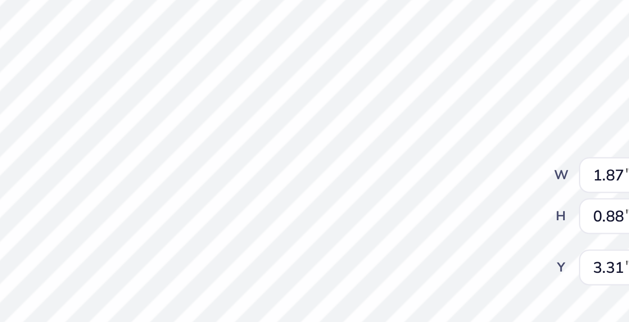
scroll to position [0, 1]
type textarea "x"
type textarea "INaugura"
type textarea "x"
type textarea "INaugur"
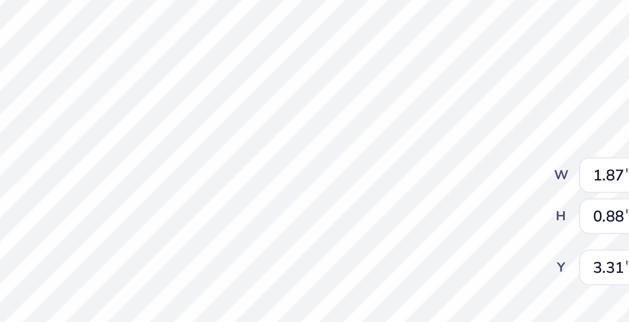
type textarea "x"
type textarea "INaugu"
type textarea "x"
type textarea "INaug"
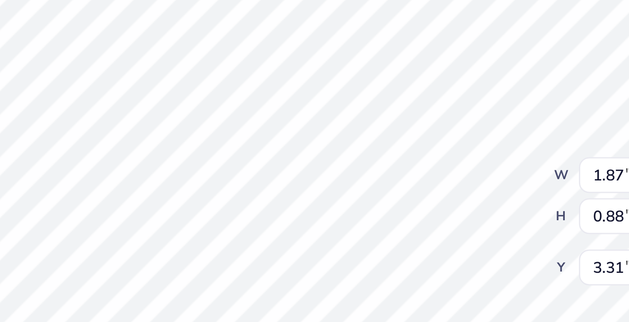
type textarea "x"
type textarea "INau"
type textarea "x"
type textarea "INa"
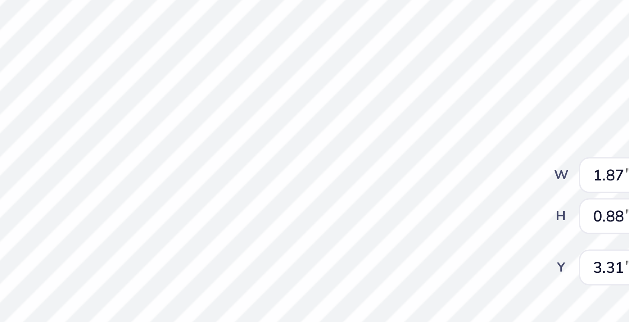
type textarea "x"
type textarea "IN"
type textarea "x"
type textarea "I"
type textarea "x"
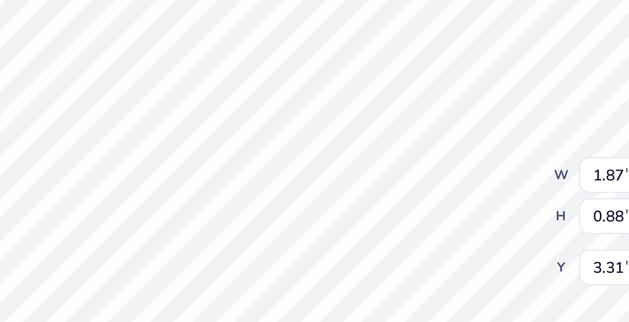
type textarea "x"
type textarea "I"
type textarea "x"
type textarea "IN"
type textarea "x"
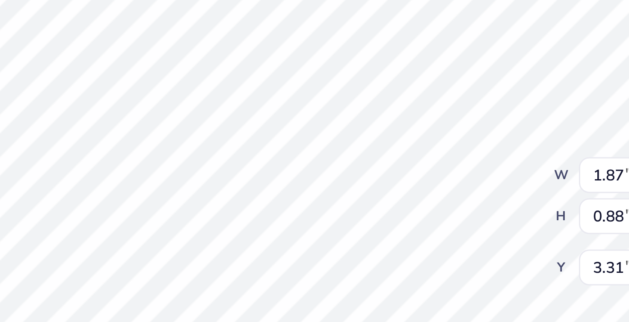
type textarea "INA"
type textarea "x"
type textarea "INAUG"
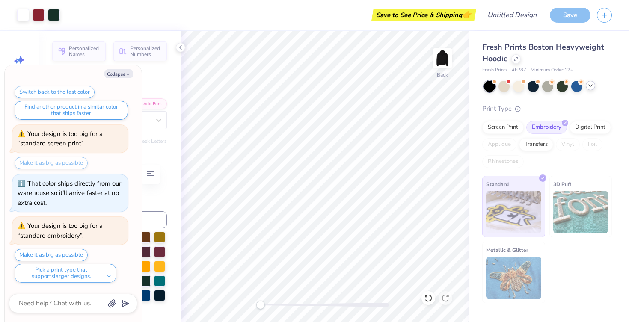
click at [433, 49] on div at bounding box center [443, 58] width 20 height 20
click at [180, 46] on icon at bounding box center [180, 47] width 7 height 7
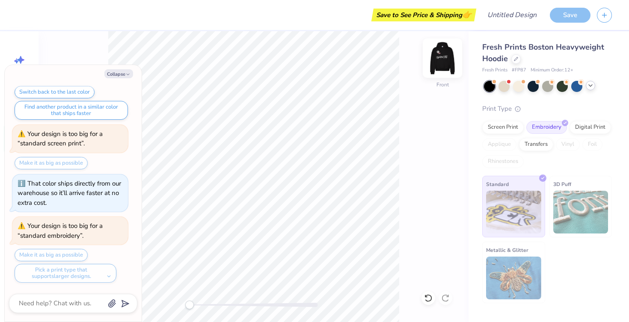
click at [441, 62] on img at bounding box center [442, 58] width 34 height 34
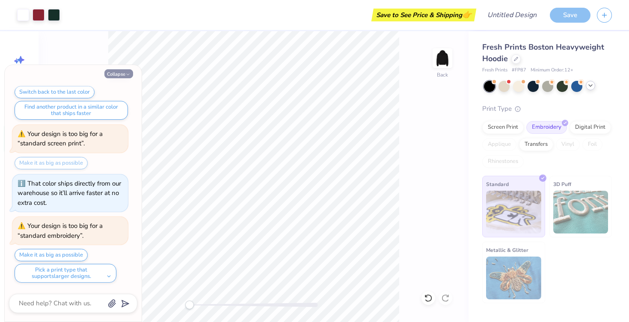
click at [451, 50] on img at bounding box center [442, 58] width 17 height 17
click at [128, 71] on button "Collapse" at bounding box center [118, 73] width 29 height 9
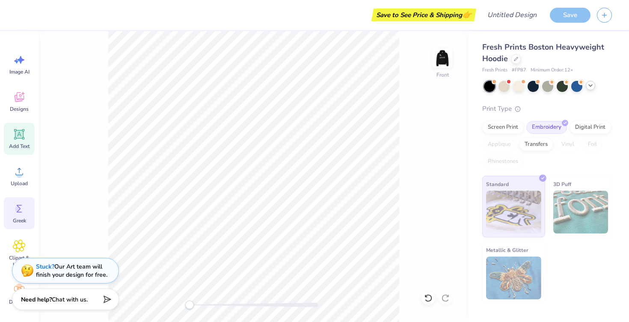
scroll to position [6, 0]
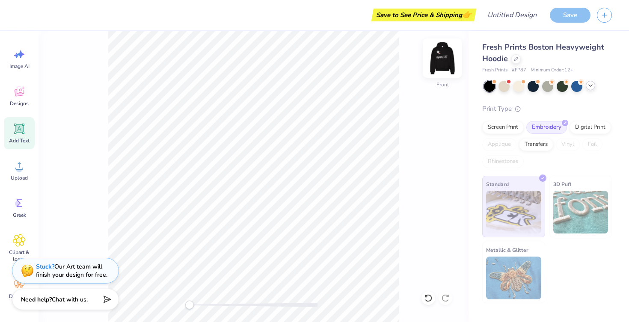
click at [441, 62] on img at bounding box center [442, 58] width 34 height 34
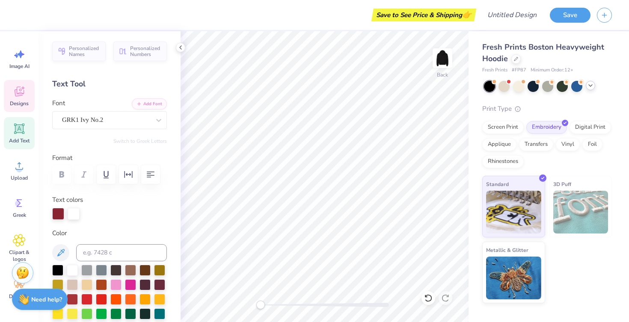
click at [25, 98] on icon at bounding box center [19, 91] width 13 height 13
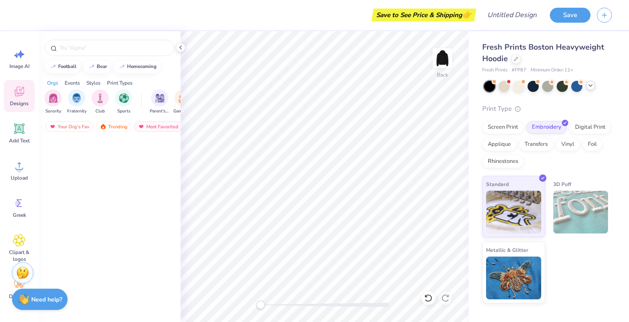
scroll to position [5601, 0]
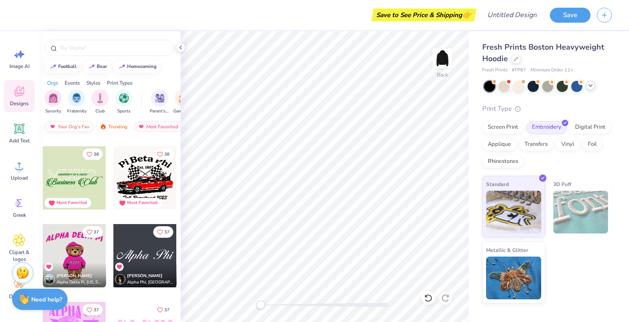
click at [77, 127] on div "Your Org's Fav" at bounding box center [69, 127] width 48 height 10
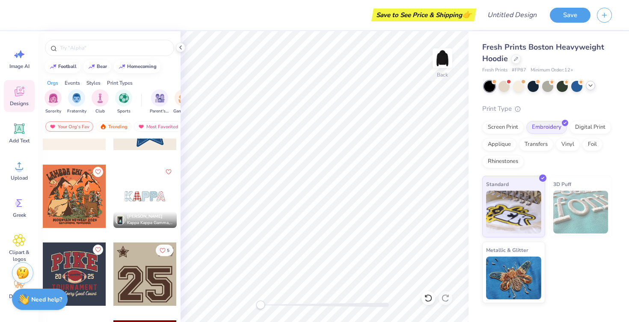
scroll to position [685, 0]
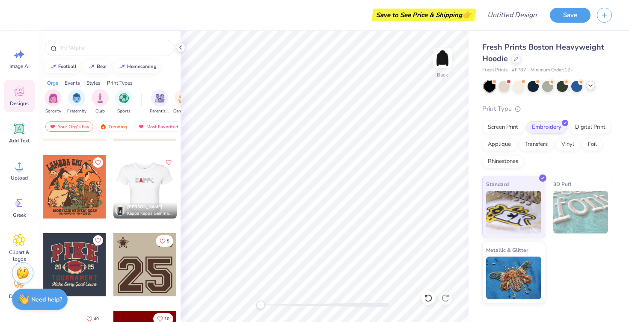
click at [132, 188] on div at bounding box center [144, 186] width 63 height 63
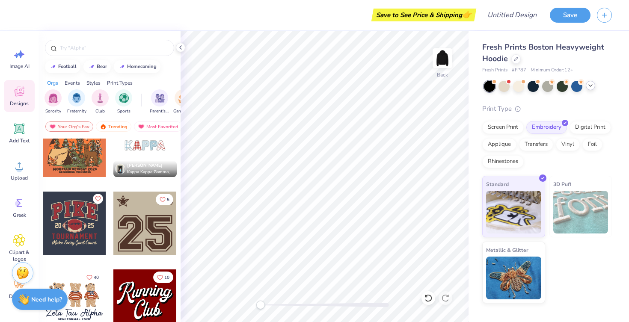
scroll to position [744, 0]
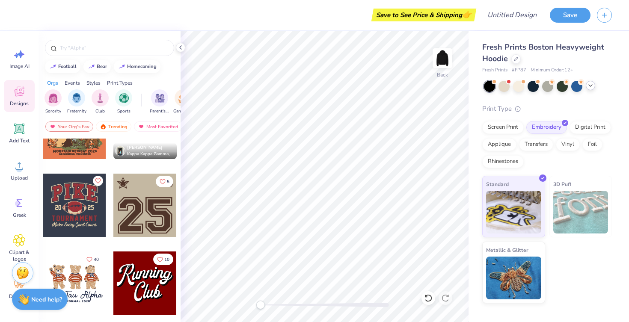
click at [155, 220] on div at bounding box center [144, 205] width 63 height 63
click at [446, 55] on img at bounding box center [442, 58] width 34 height 34
click at [149, 224] on div at bounding box center [144, 205] width 63 height 63
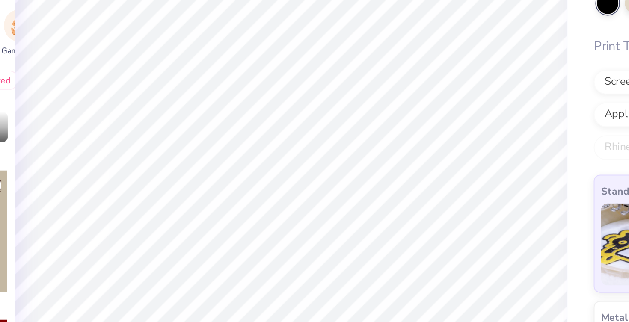
scroll to position [0, 0]
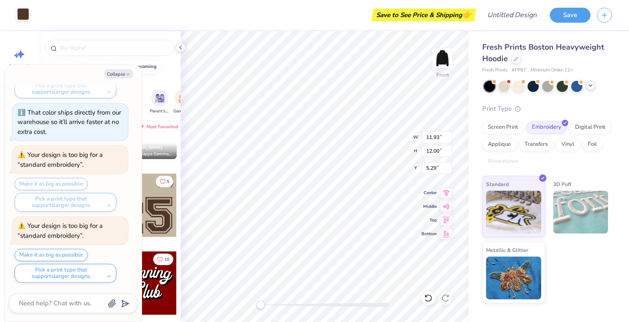
click at [22, 14] on div at bounding box center [23, 14] width 12 height 12
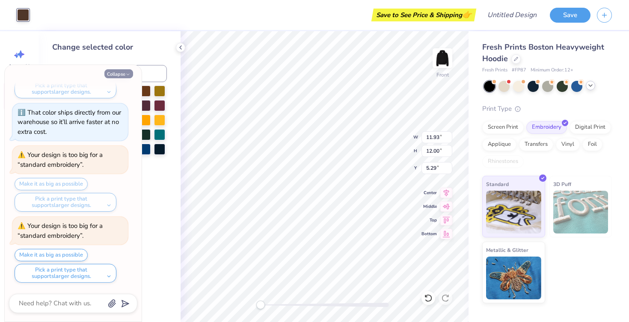
click at [121, 77] on button "Collapse" at bounding box center [118, 73] width 29 height 9
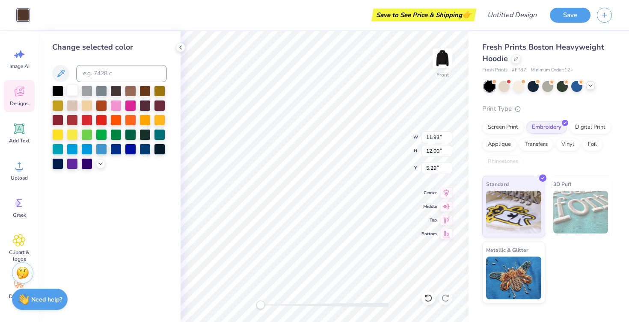
click at [73, 91] on div at bounding box center [72, 90] width 11 height 11
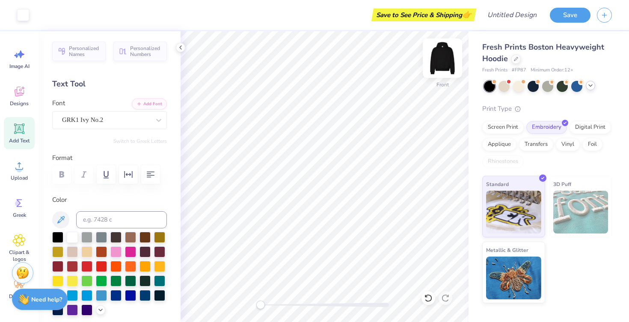
click at [446, 56] on img at bounding box center [442, 58] width 34 height 34
click at [22, 98] on icon at bounding box center [19, 91] width 13 height 13
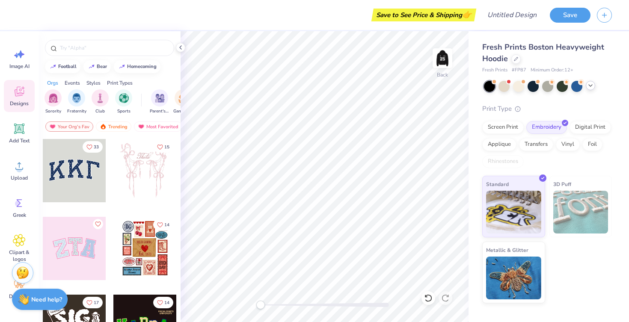
click at [451, 63] on div at bounding box center [443, 58] width 20 height 20
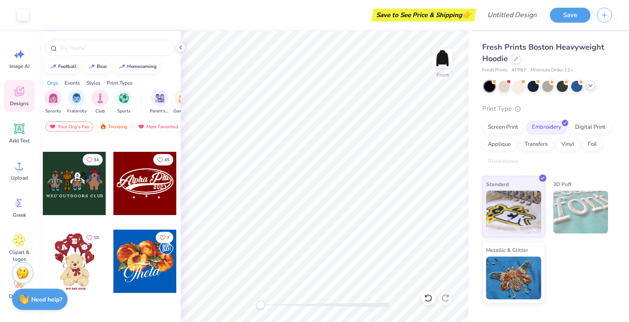
scroll to position [225, 0]
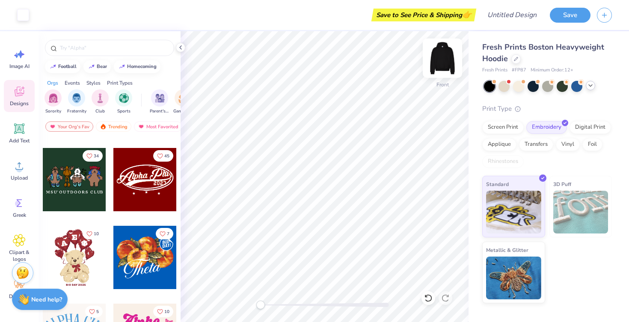
click at [443, 57] on img at bounding box center [442, 58] width 34 height 34
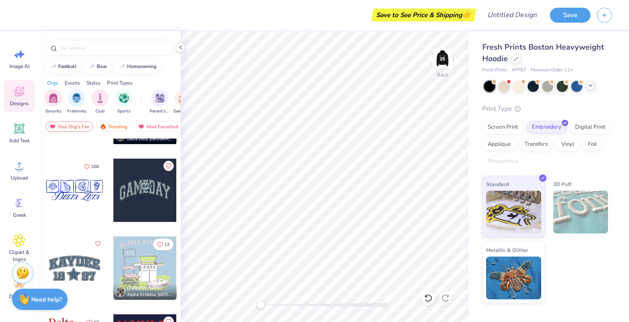
scroll to position [1151, 0]
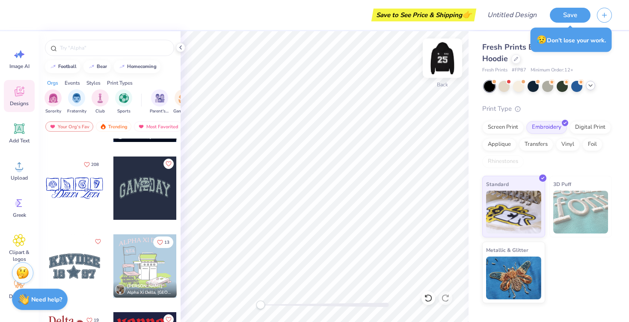
click at [441, 60] on img at bounding box center [442, 58] width 34 height 34
click at [441, 60] on img at bounding box center [442, 58] width 17 height 17
click at [75, 267] on div at bounding box center [74, 266] width 63 height 63
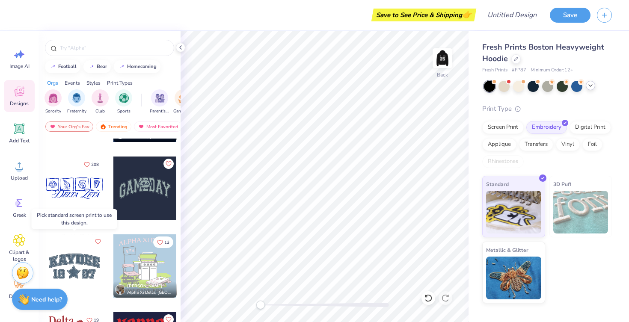
click at [91, 267] on div at bounding box center [74, 266] width 63 height 63
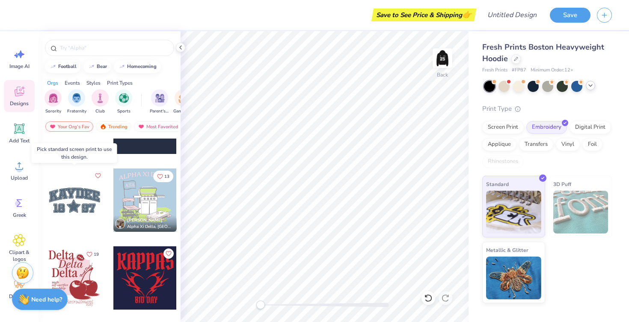
click at [68, 206] on div at bounding box center [74, 200] width 63 height 63
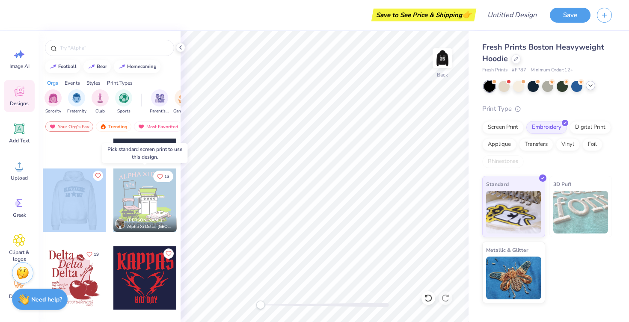
drag, startPoint x: 68, startPoint y: 206, endPoint x: 69, endPoint y: 198, distance: 7.7
click at [43, 198] on div at bounding box center [10, 200] width 63 height 63
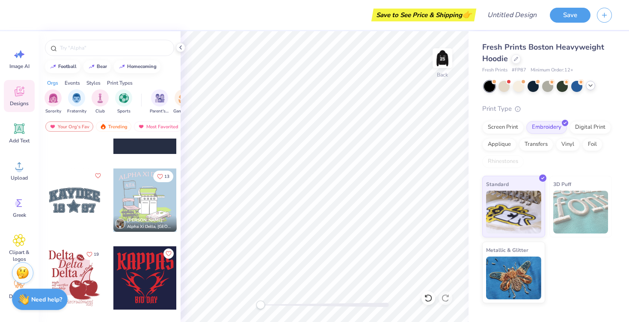
click at [69, 198] on div at bounding box center [74, 200] width 63 height 63
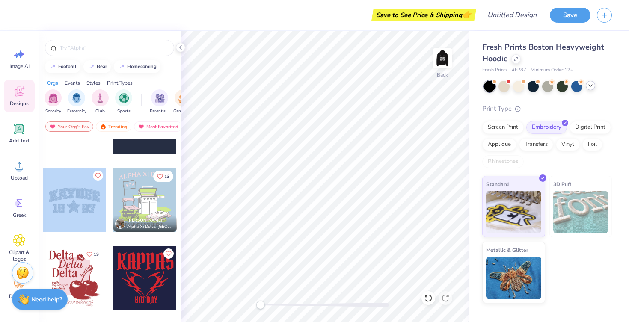
drag, startPoint x: 78, startPoint y: 197, endPoint x: 71, endPoint y: 196, distance: 6.5
click at [71, 196] on div at bounding box center [138, 200] width 190 height 63
click at [71, 196] on div at bounding box center [74, 200] width 63 height 63
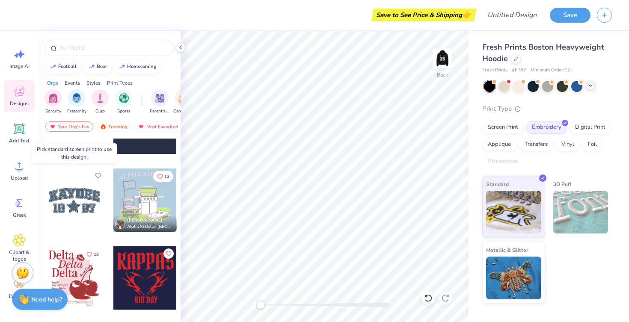
click at [71, 196] on div at bounding box center [74, 200] width 63 height 63
click at [71, 196] on div at bounding box center [73, 200] width 63 height 63
click at [508, 130] on div "Screen Print" at bounding box center [503, 126] width 42 height 13
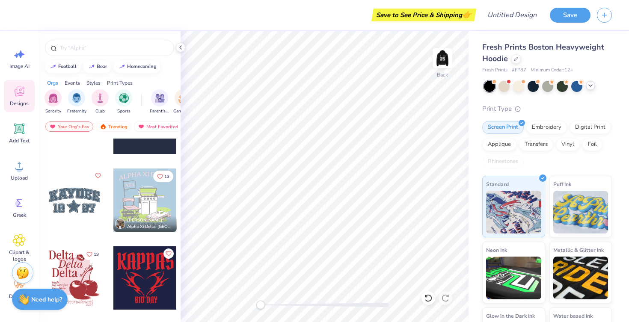
click at [69, 201] on div at bounding box center [74, 200] width 63 height 63
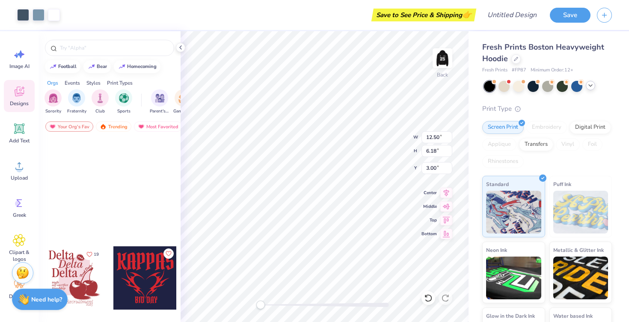
scroll to position [1404, 0]
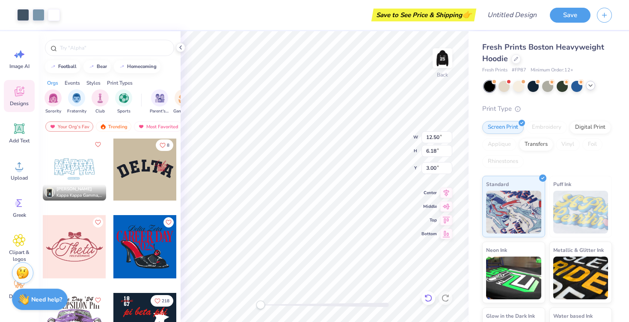
click at [425, 297] on icon at bounding box center [426, 296] width 2 height 2
